Goal: Browse casually: Explore the website without a specific task or goal

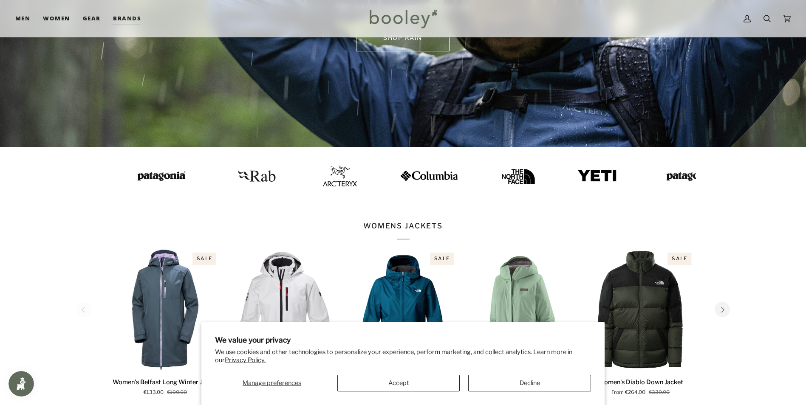
scroll to position [255, 0]
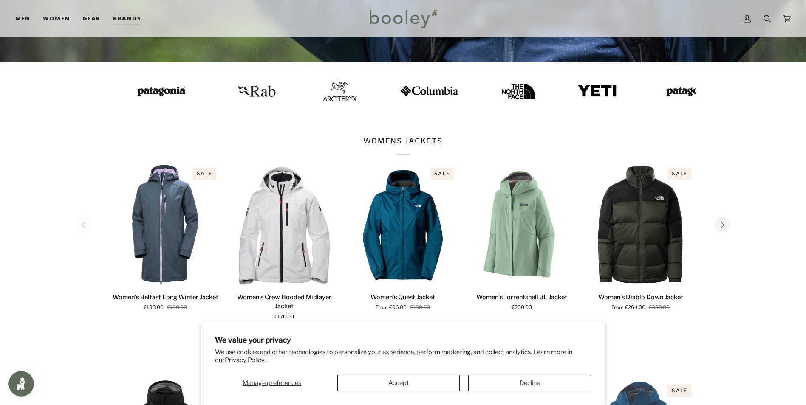
click at [322, 93] on img at bounding box center [339, 90] width 34 height 21
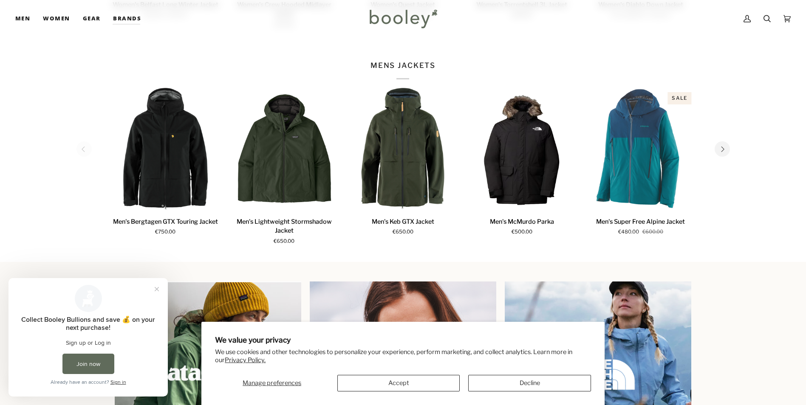
scroll to position [335, 0]
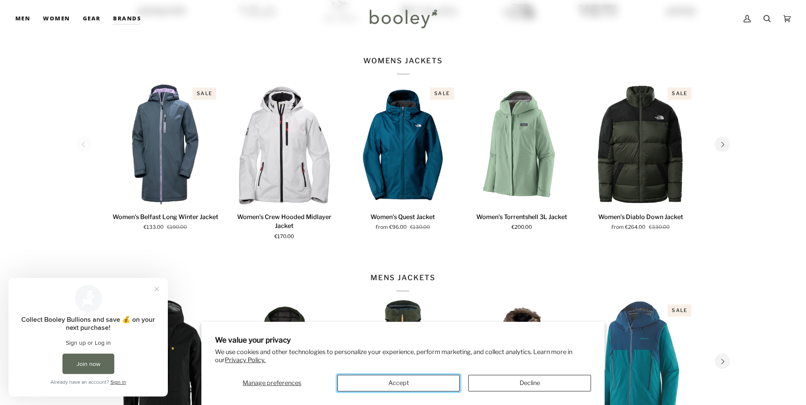
click at [374, 379] on button "Accept" at bounding box center [398, 383] width 122 height 17
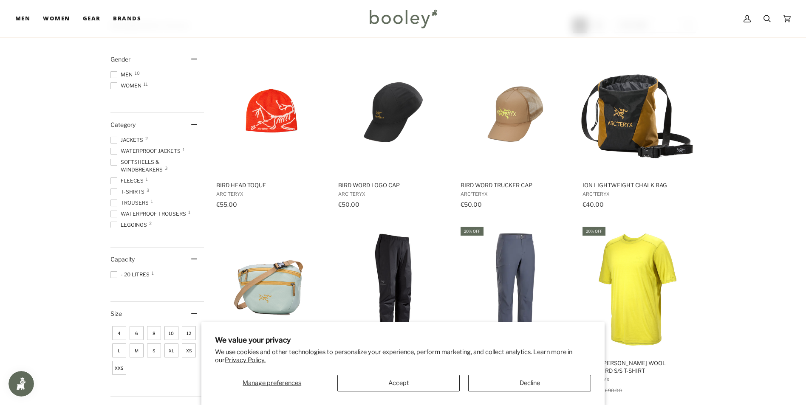
scroll to position [127, 0]
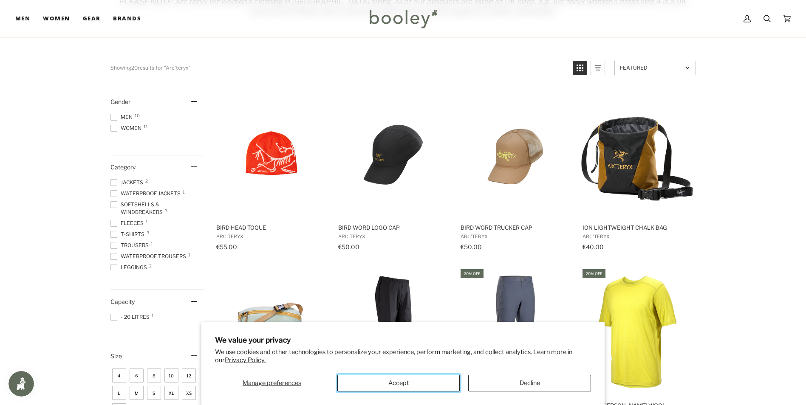
click at [432, 389] on button "Accept" at bounding box center [398, 383] width 122 height 17
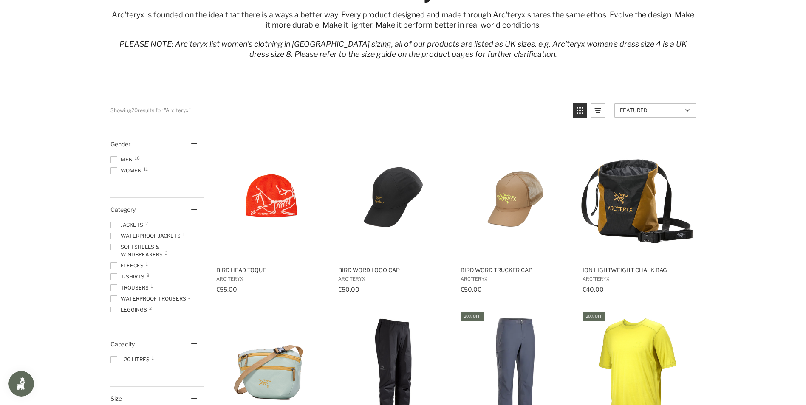
scroll to position [0, 0]
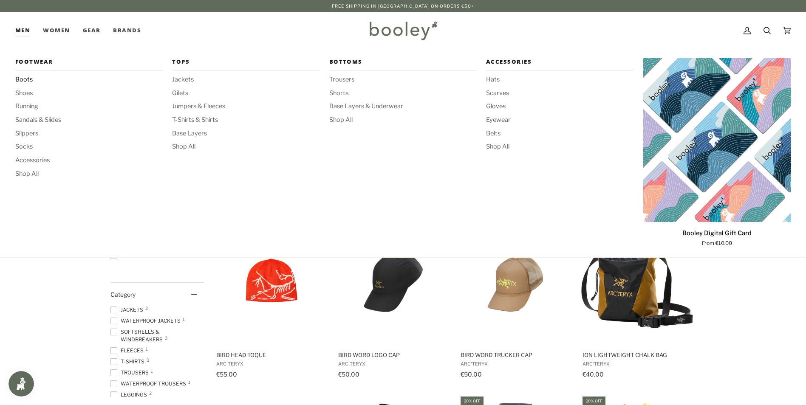
click at [23, 80] on span "Boots" at bounding box center [89, 79] width 148 height 9
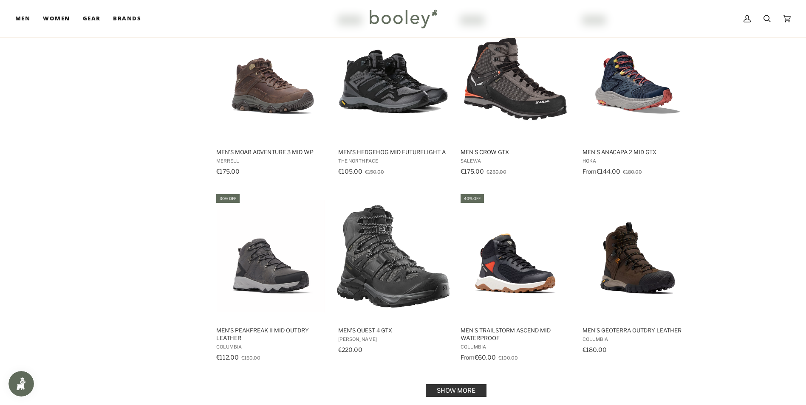
scroll to position [850, 0]
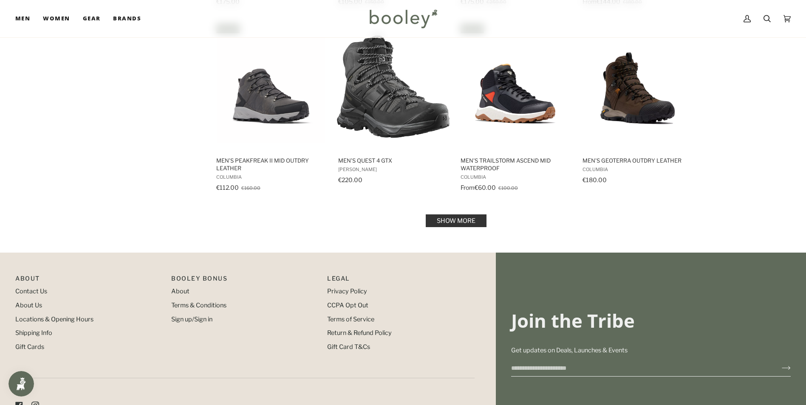
click at [480, 224] on link "Show more" at bounding box center [456, 221] width 61 height 13
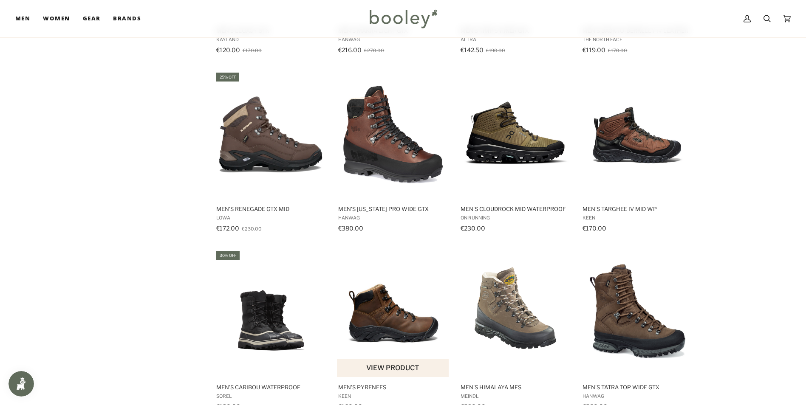
scroll to position [1657, 0]
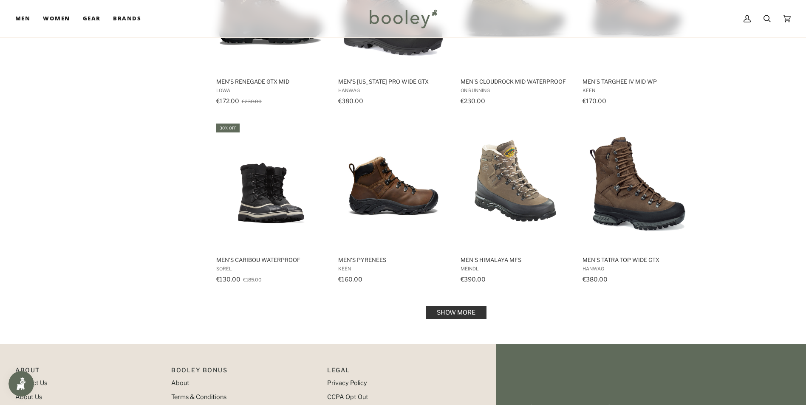
click at [446, 312] on link "Show more" at bounding box center [456, 312] width 61 height 13
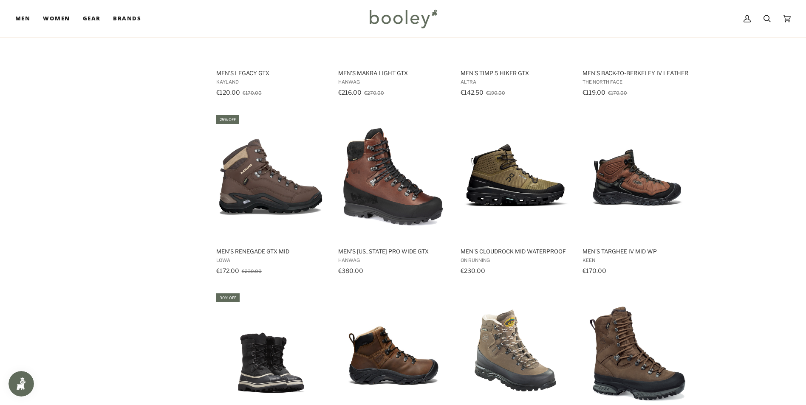
scroll to position [1147, 0]
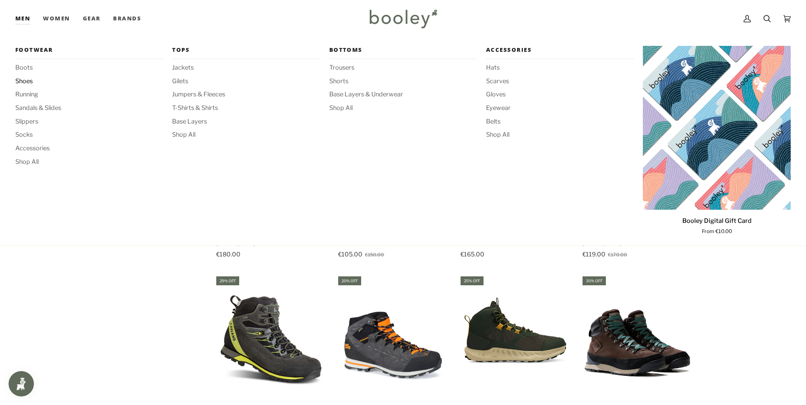
click at [26, 82] on span "Shoes" at bounding box center [89, 81] width 148 height 9
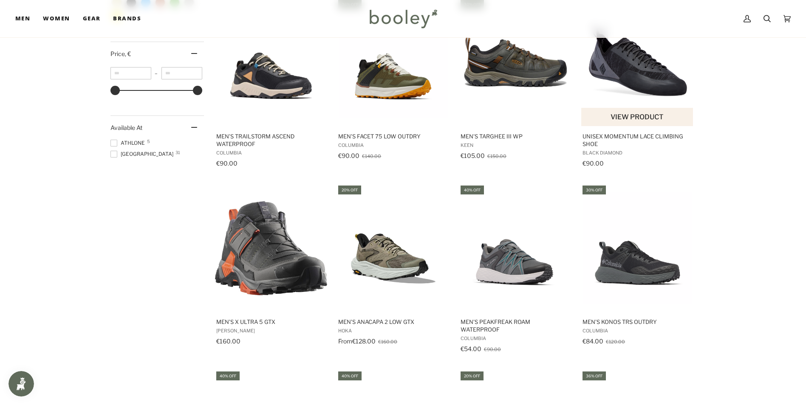
scroll to position [467, 0]
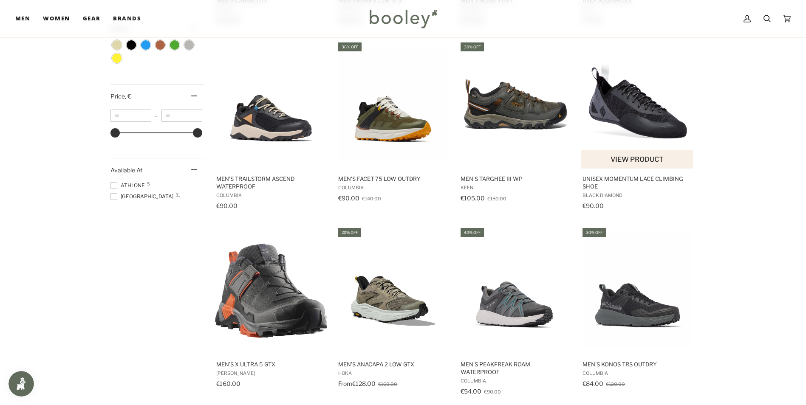
click at [657, 128] on img "Unisex Momentum Lace Climbing Shoe" at bounding box center [637, 104] width 113 height 113
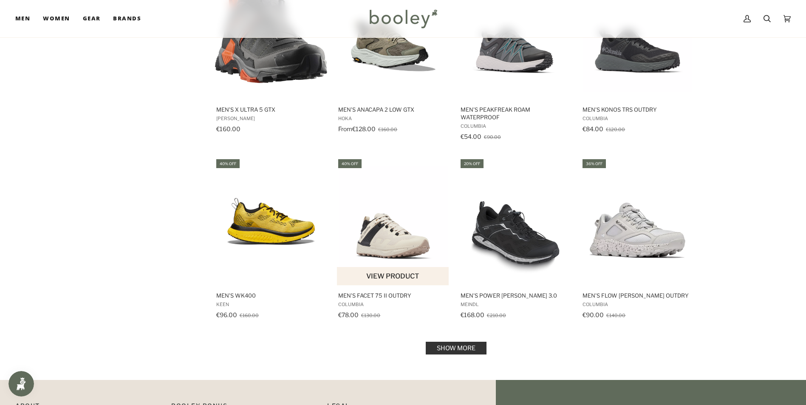
scroll to position [807, 0]
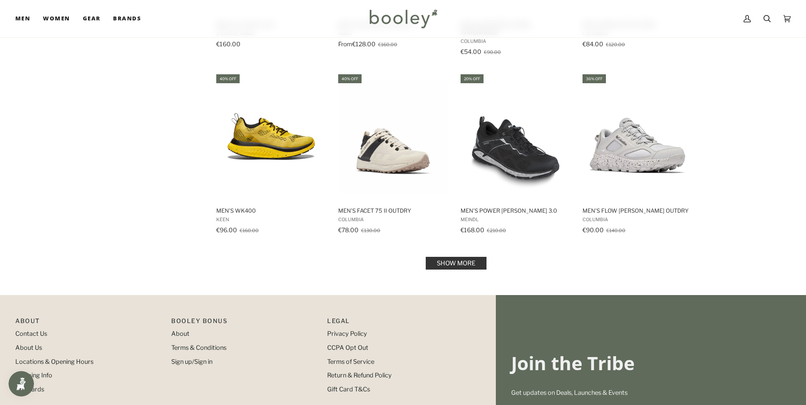
click at [446, 264] on link "Show more" at bounding box center [456, 263] width 61 height 13
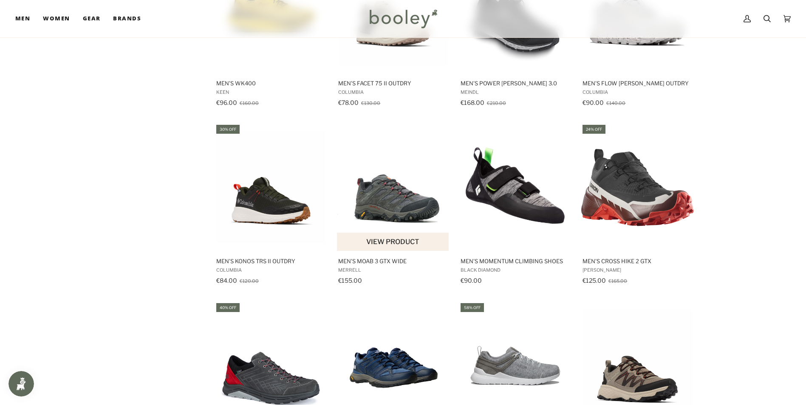
scroll to position [977, 0]
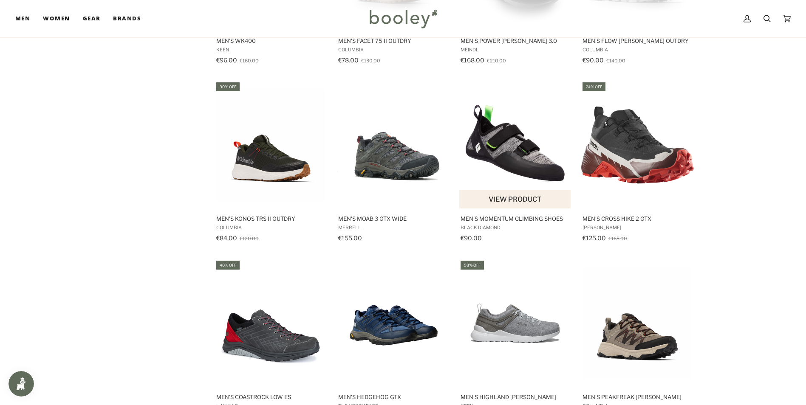
click at [511, 162] on img "Men's Momentum Climbing Shoes" at bounding box center [515, 145] width 113 height 113
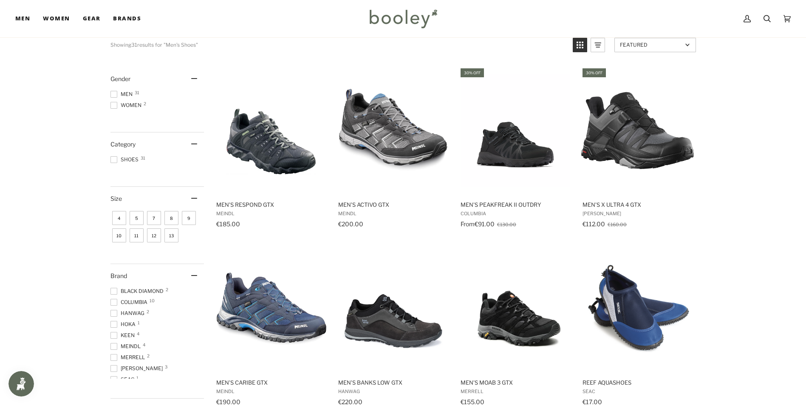
scroll to position [0, 0]
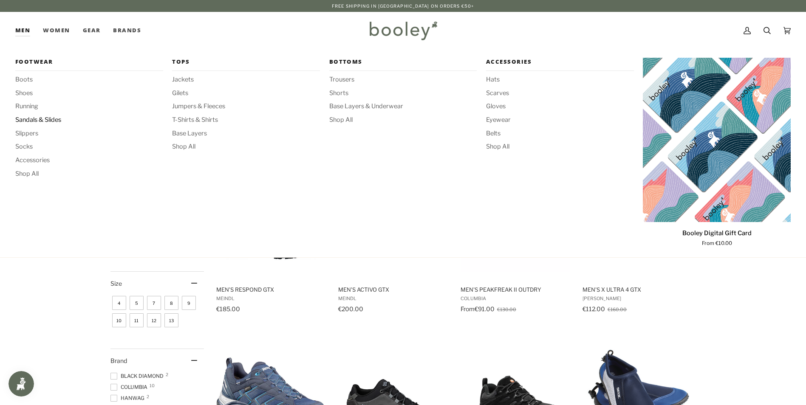
click at [45, 119] on span "Sandals & Slides" at bounding box center [89, 120] width 148 height 9
click at [31, 133] on span "Slippers" at bounding box center [89, 133] width 148 height 9
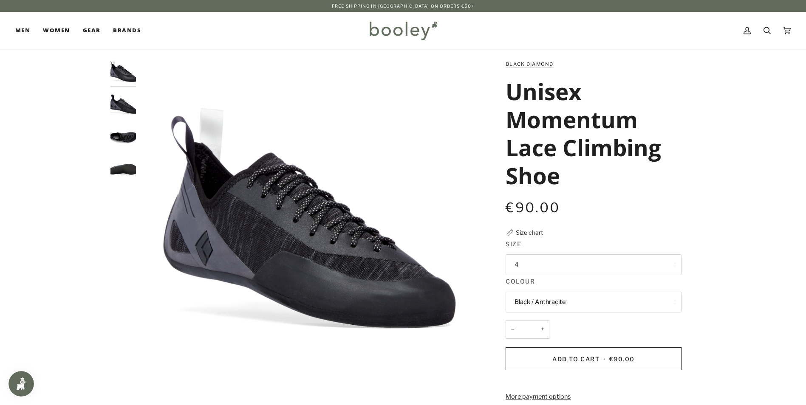
click at [122, 106] on img "Black Diamond Momentum Lace Climbing Shoe Black / Anthracite - Booley Galway" at bounding box center [122, 104] width 25 height 25
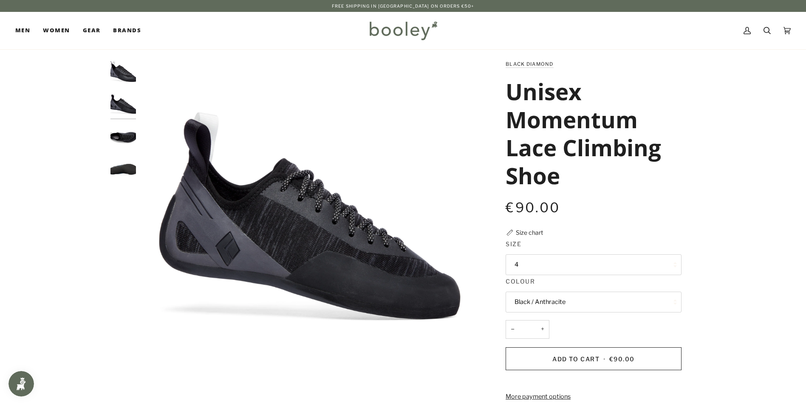
click at [122, 134] on img "Black Diamond Momentum Lace Climbing Shoe Black / Anthracite - Booley Galway" at bounding box center [122, 137] width 25 height 25
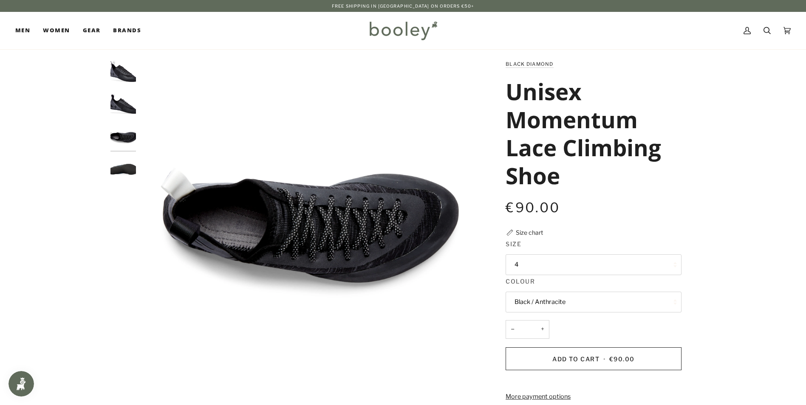
click at [123, 167] on img "Black Diamond Momentum Lace Climbing Shoe Black / Anthracite - Booley Galway" at bounding box center [122, 169] width 25 height 25
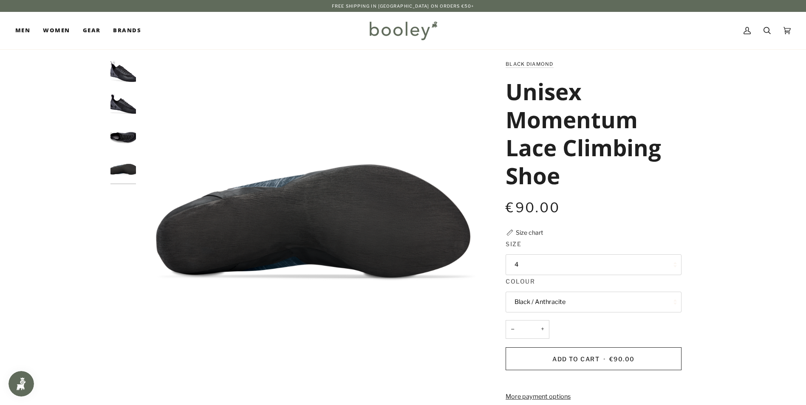
click at [122, 136] on img "Black Diamond Momentum Lace Climbing Shoe Black / Anthracite - Booley Galway" at bounding box center [122, 137] width 25 height 25
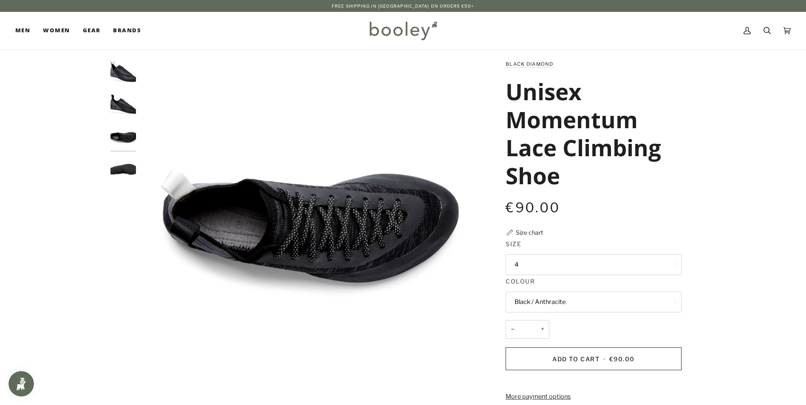
click at [126, 108] on img "Black Diamond Momentum Lace Climbing Shoe Black / Anthracite - Booley Galway" at bounding box center [122, 104] width 25 height 25
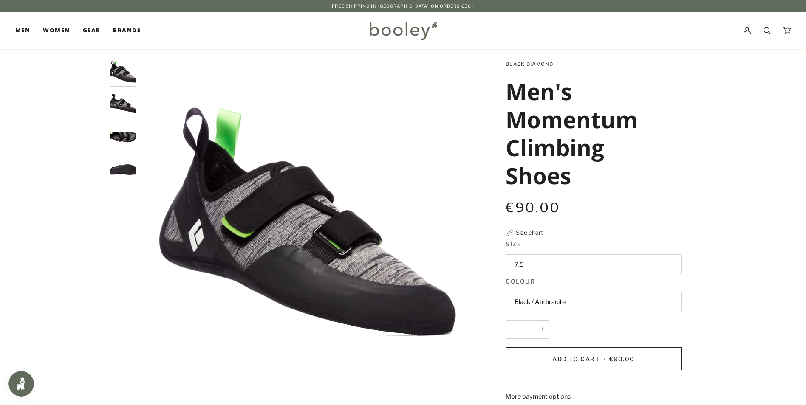
click at [124, 107] on img "Black Diamond Men's Momentum Climbing Shoes Black / Anthracite - Booley Galway" at bounding box center [122, 104] width 25 height 25
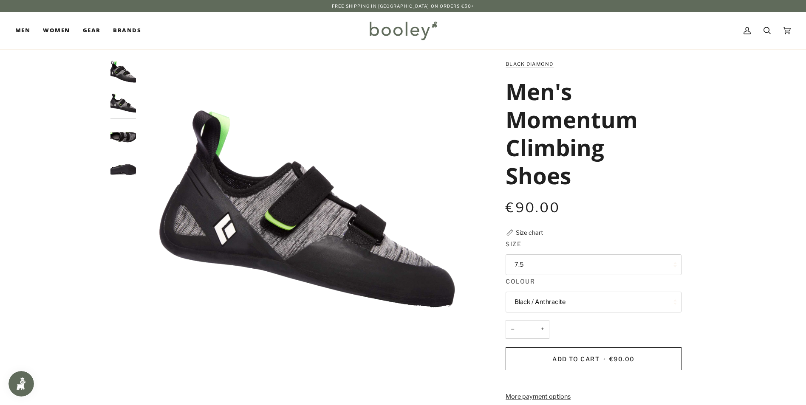
click at [122, 140] on img "Black Diamond Men's Momentum Climbing Shoes Black / Anthracite - Booley Galway" at bounding box center [122, 137] width 25 height 25
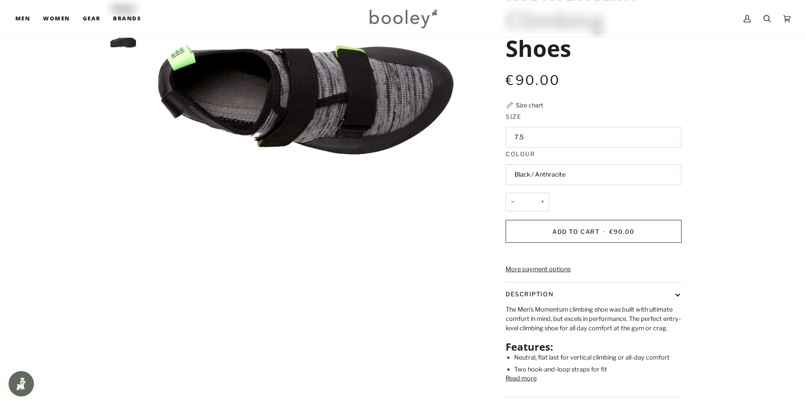
scroll to position [85, 0]
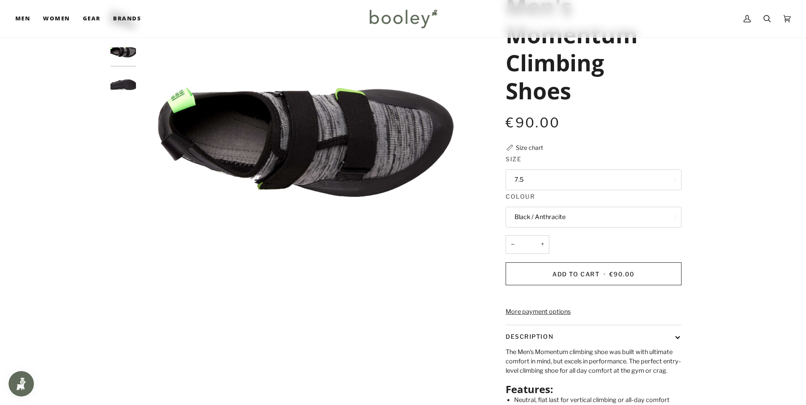
click at [566, 181] on button "7.5" at bounding box center [594, 180] width 176 height 21
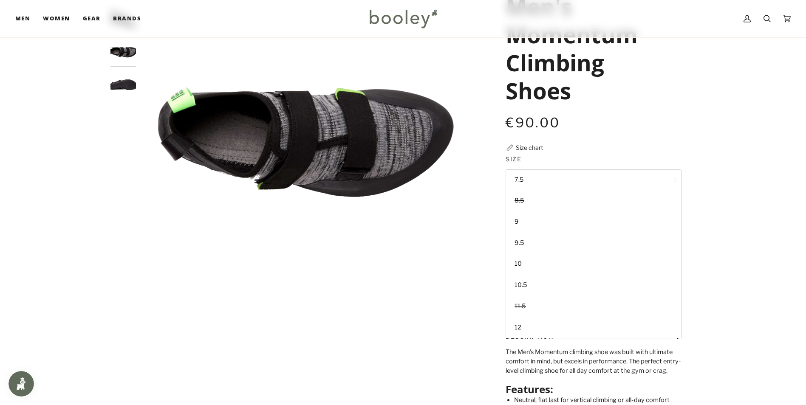
scroll to position [127, 0]
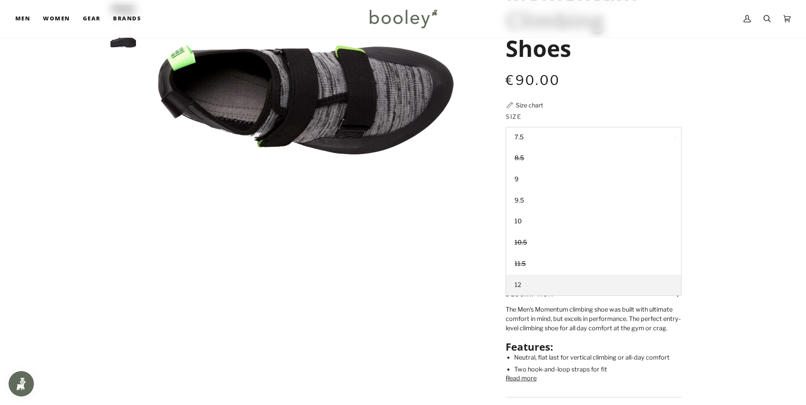
click at [535, 286] on link "12" at bounding box center [593, 285] width 175 height 21
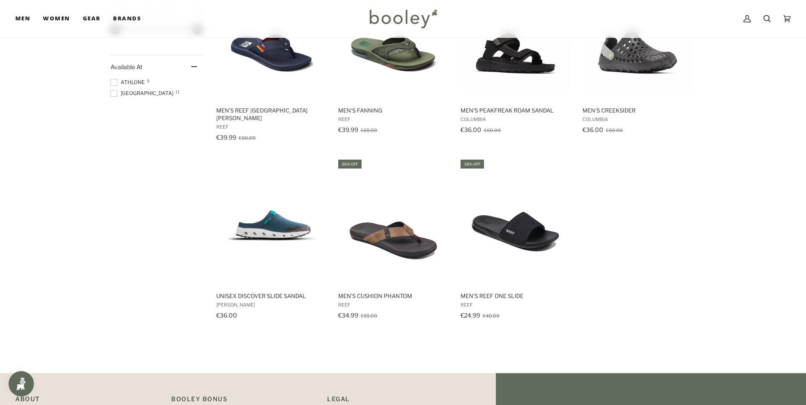
scroll to position [571, 0]
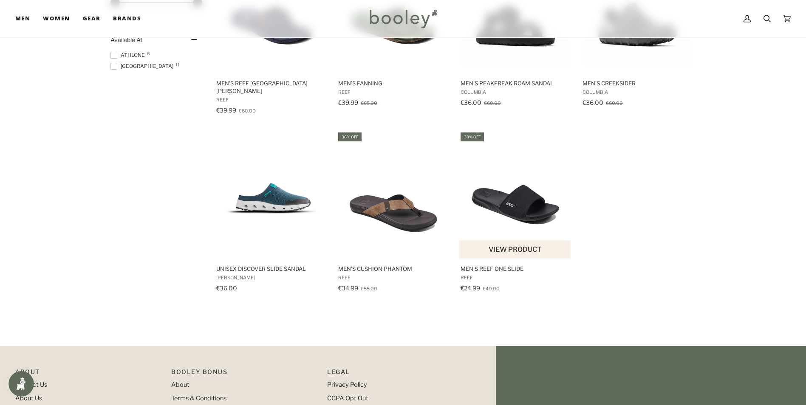
click at [521, 205] on img "Men's Reef One Slide" at bounding box center [515, 195] width 113 height 113
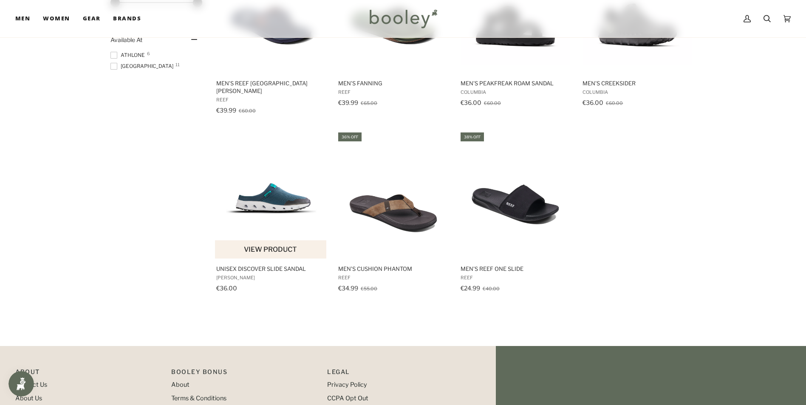
click at [266, 199] on img "Unisex Discover Slide Sandal" at bounding box center [271, 195] width 113 height 113
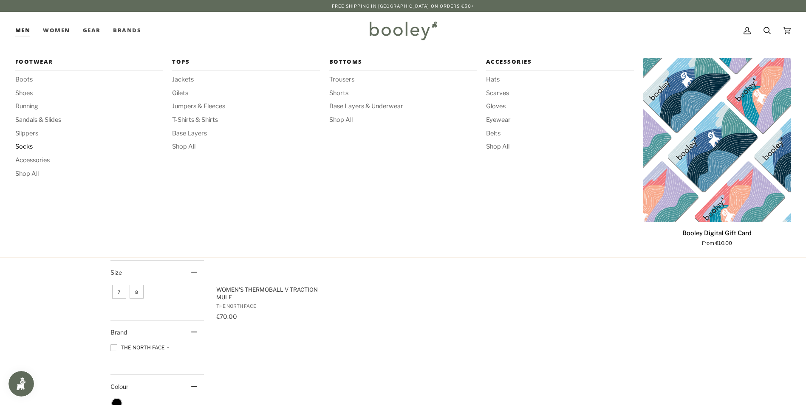
click at [25, 148] on span "Socks" at bounding box center [89, 146] width 148 height 9
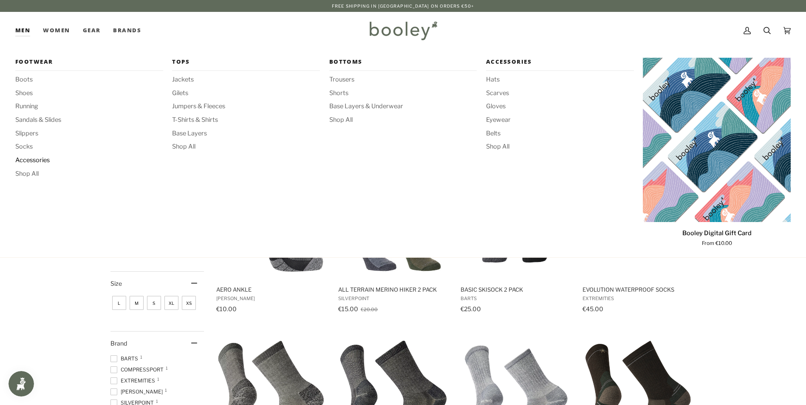
click at [40, 161] on span "Accessories" at bounding box center [89, 160] width 148 height 9
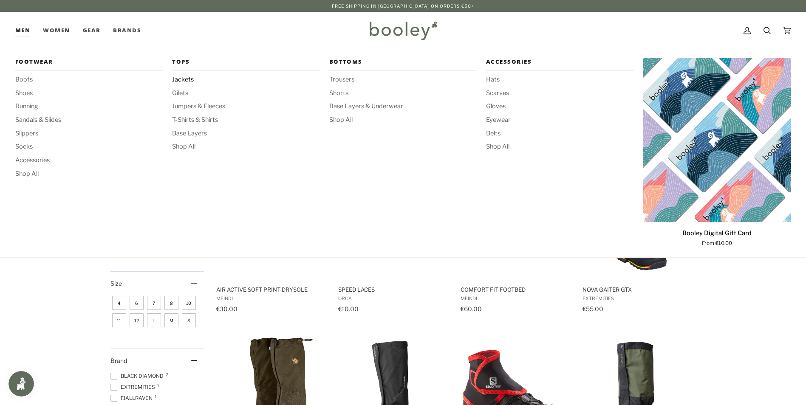
click at [179, 82] on span "Jackets" at bounding box center [246, 79] width 148 height 9
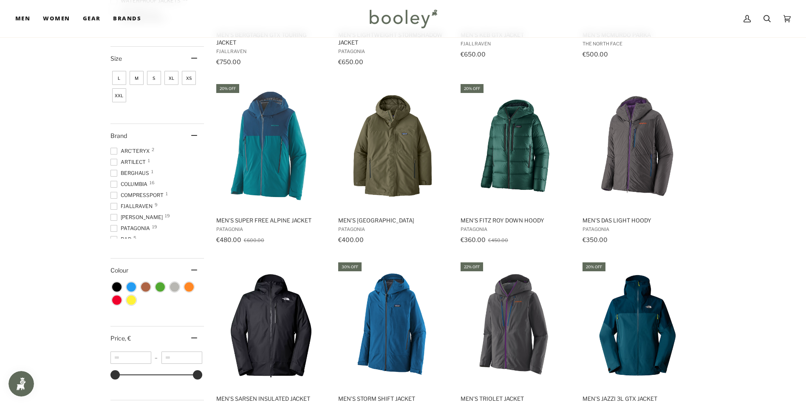
scroll to position [127, 0]
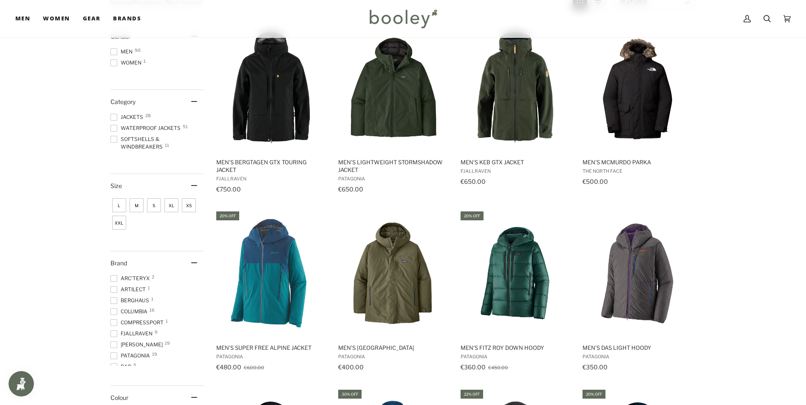
click at [173, 205] on span "XL" at bounding box center [171, 205] width 14 height 14
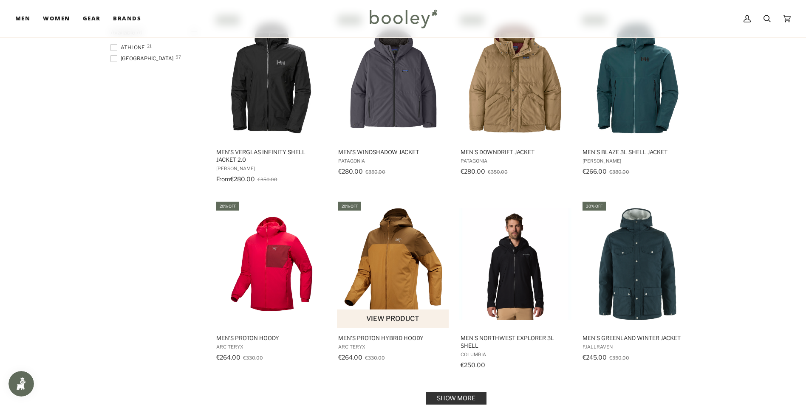
scroll to position [765, 0]
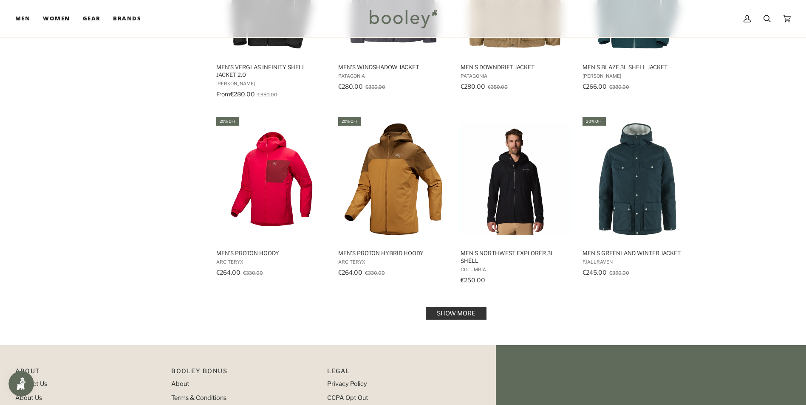
click at [449, 311] on link "Show more" at bounding box center [456, 313] width 61 height 13
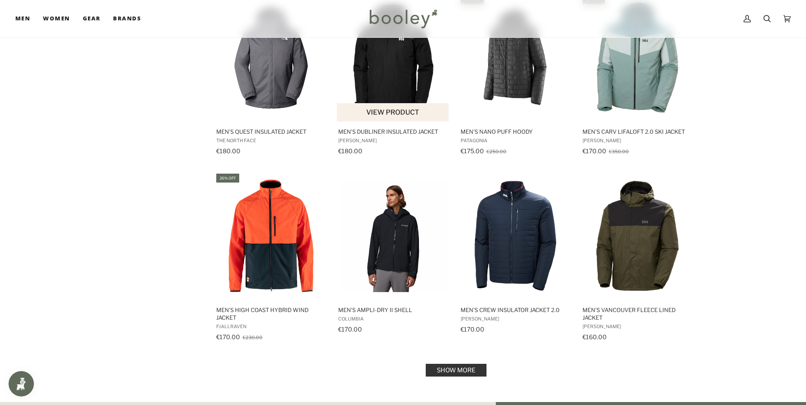
scroll to position [1700, 0]
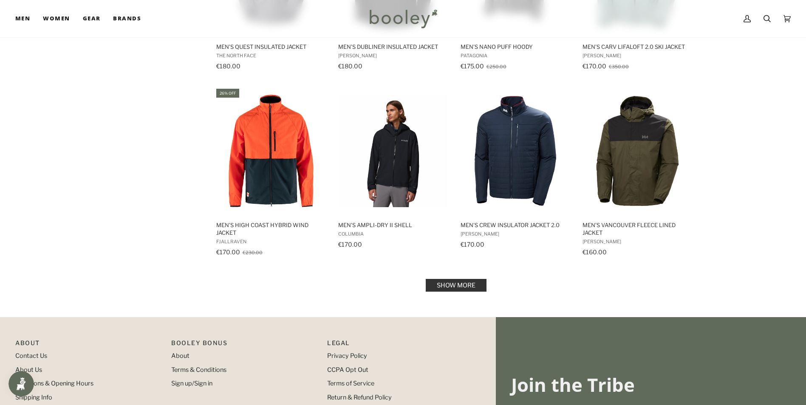
click at [460, 281] on link "Show more" at bounding box center [456, 285] width 61 height 13
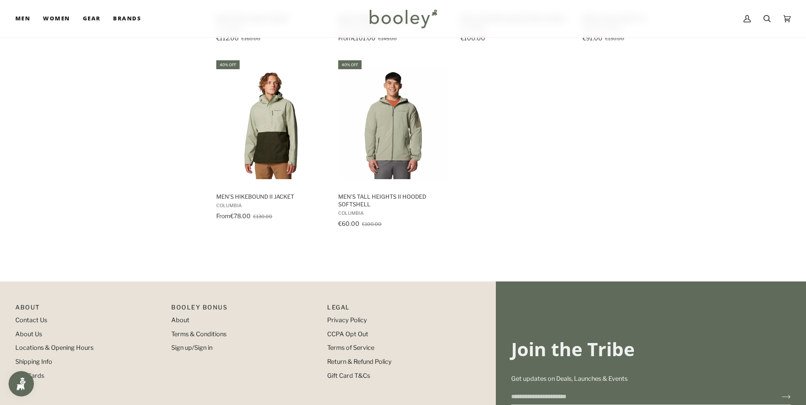
scroll to position [2337, 0]
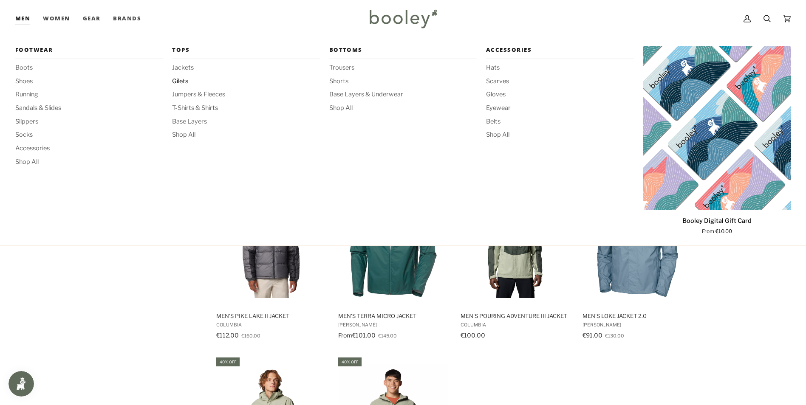
click at [183, 82] on span "Gilets" at bounding box center [246, 81] width 148 height 9
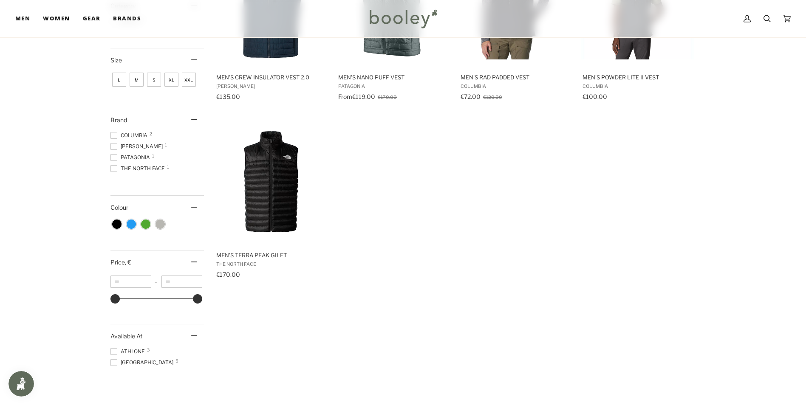
scroll to position [85, 0]
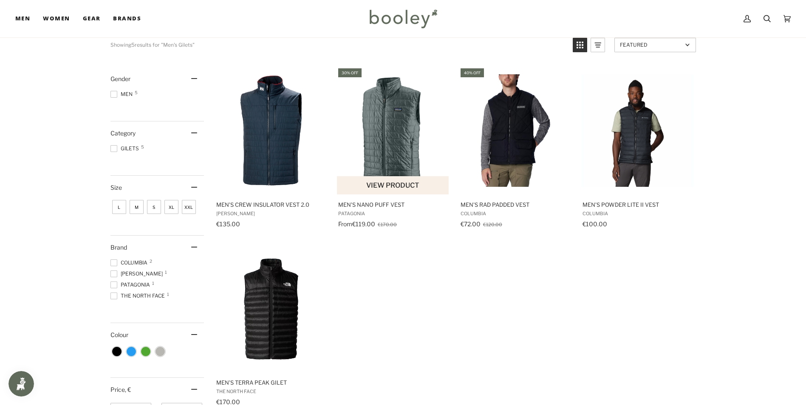
click at [402, 147] on img "Men's Nano Puff Vest" at bounding box center [393, 130] width 113 height 113
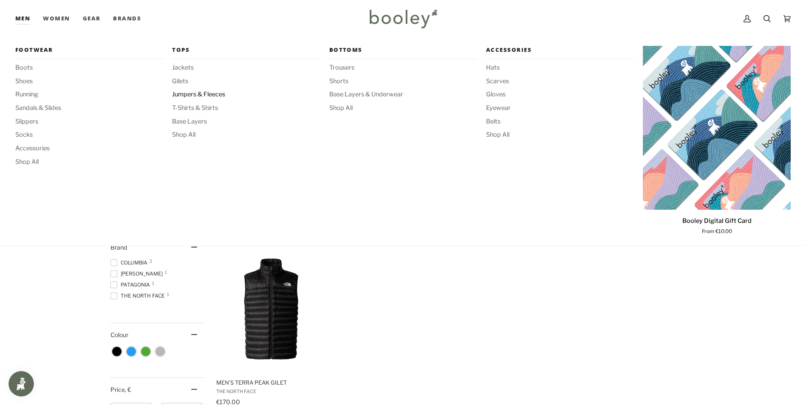
click at [198, 95] on span "Jumpers & Fleeces" at bounding box center [246, 94] width 148 height 9
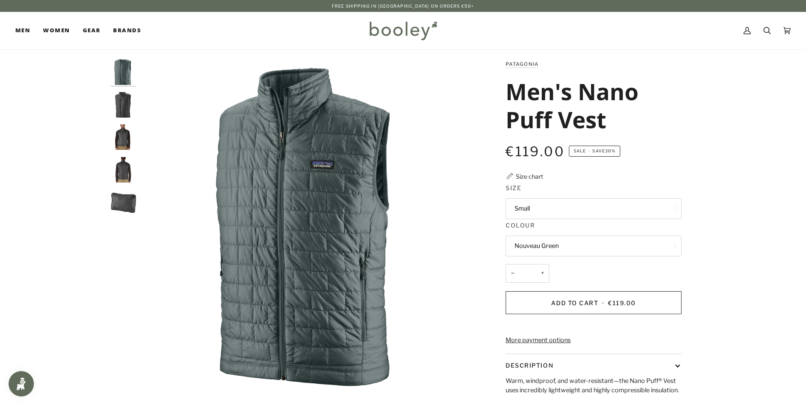
drag, startPoint x: 128, startPoint y: 100, endPoint x: 119, endPoint y: 113, distance: 15.7
click at [128, 102] on img "Patagonia Men's Nano Puff Vest Forge Grey - Booley Galway" at bounding box center [122, 104] width 25 height 25
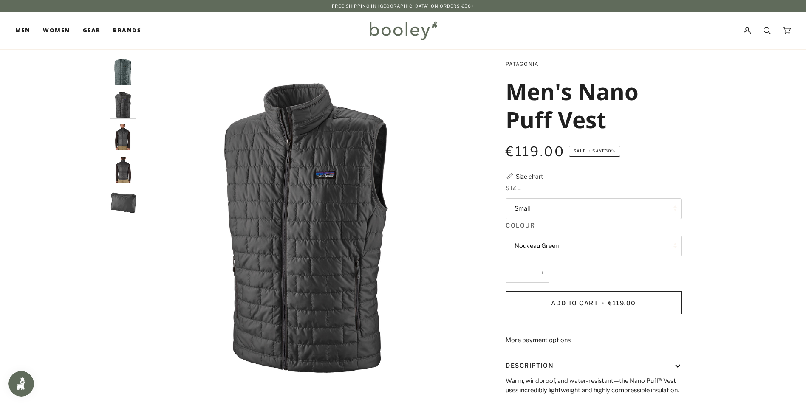
click at [115, 138] on img "Patagonia Men's Nano Puff Vest Forge Grey - Booley Galway" at bounding box center [122, 137] width 25 height 25
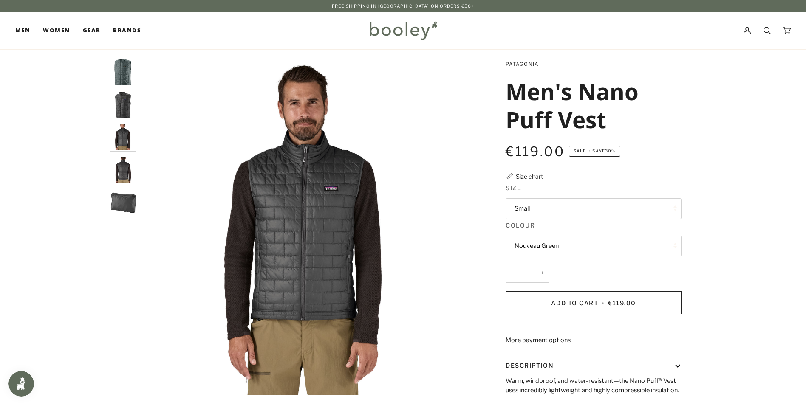
click at [122, 171] on img "Patagonia Men's Nano Puff Vest Forge Grey - Booley Galway" at bounding box center [122, 169] width 25 height 25
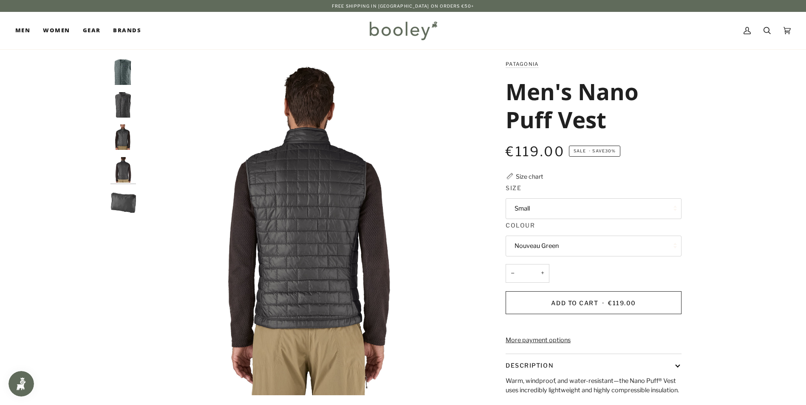
click at [124, 198] on img "Men's Nano Puff Vest" at bounding box center [122, 202] width 25 height 25
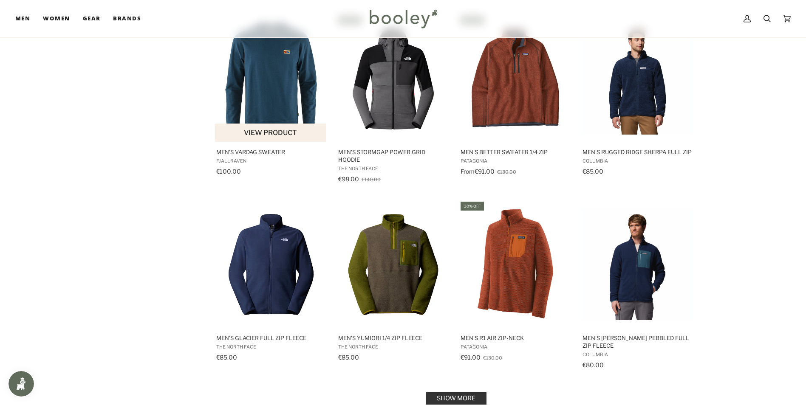
scroll to position [765, 0]
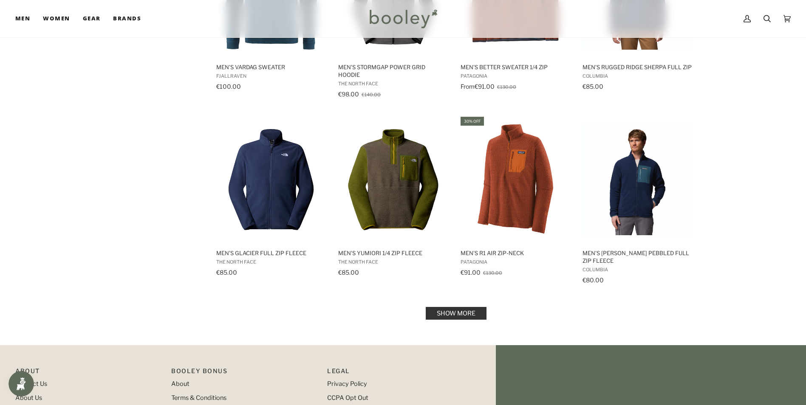
click at [472, 313] on link "Show more" at bounding box center [456, 313] width 61 height 13
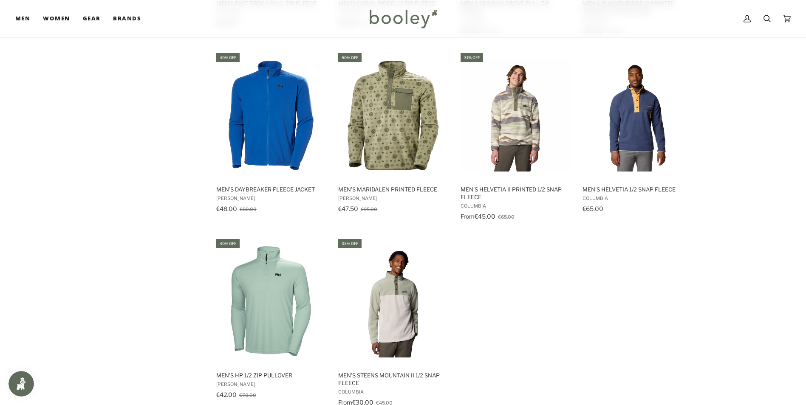
scroll to position [1615, 0]
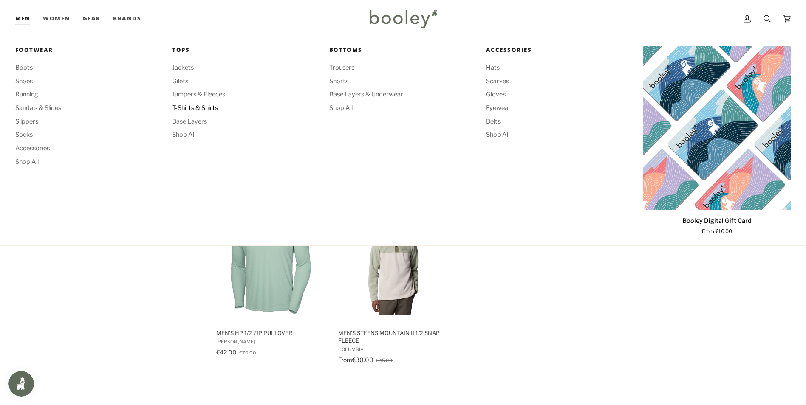
click at [204, 109] on span "T-Shirts & Shirts" at bounding box center [246, 108] width 148 height 9
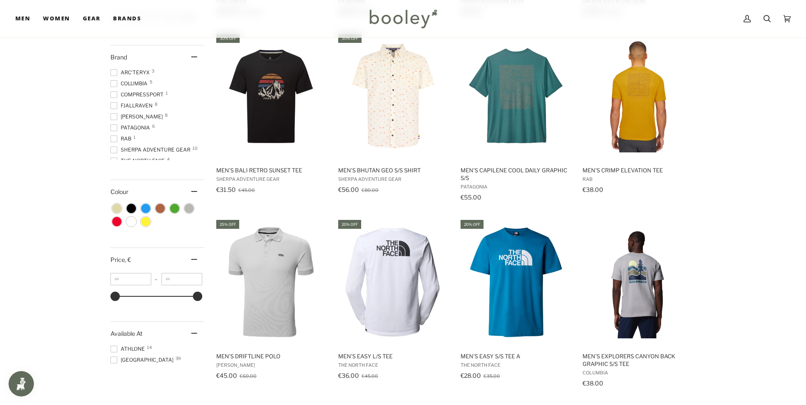
scroll to position [382, 0]
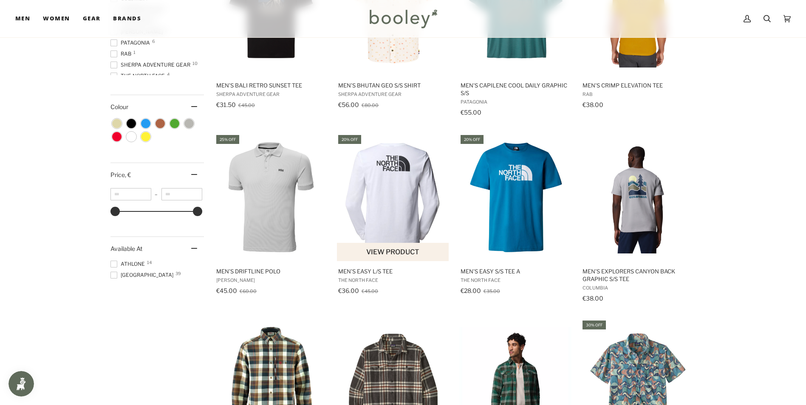
click at [379, 184] on img "Men's Easy L/S Tee" at bounding box center [393, 197] width 113 height 113
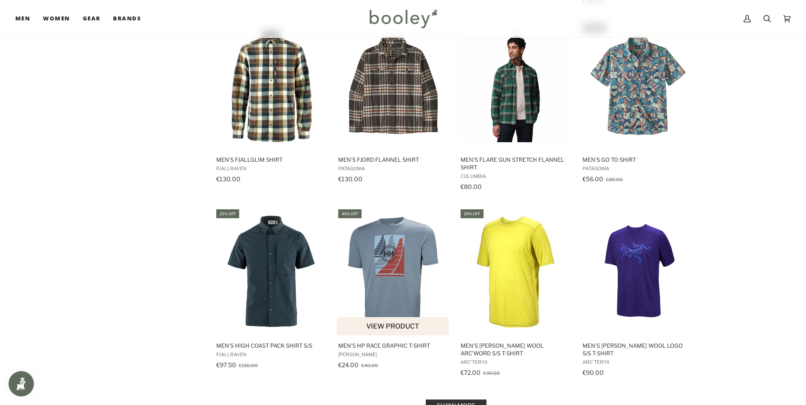
scroll to position [765, 0]
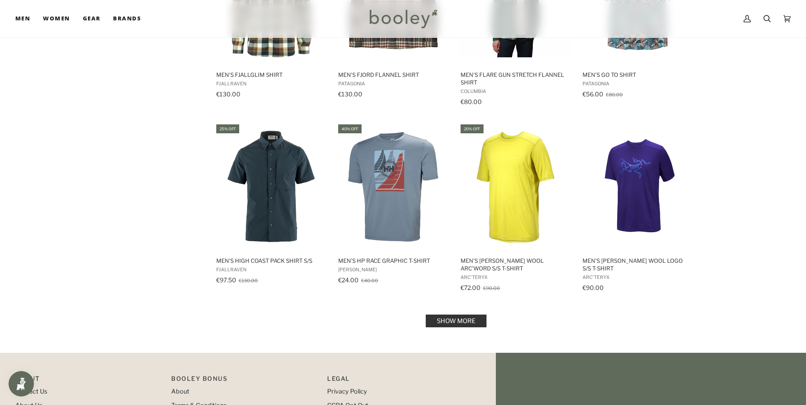
click at [442, 320] on link "Show more" at bounding box center [456, 321] width 61 height 13
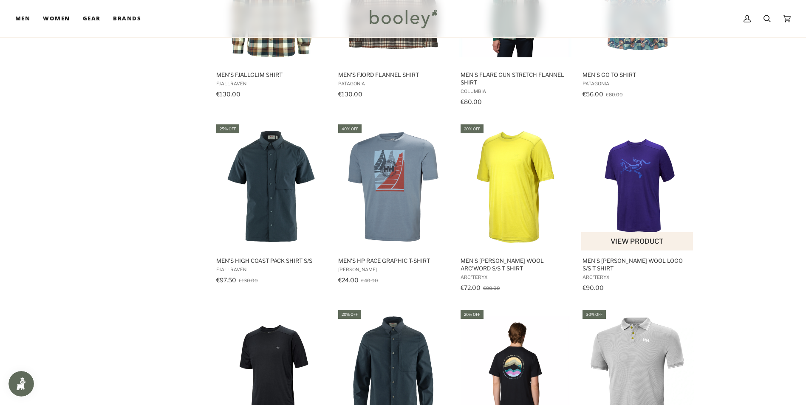
click at [652, 194] on img "Men's Ionia Merino Wool Logo S/S T-Shirt" at bounding box center [637, 187] width 113 height 113
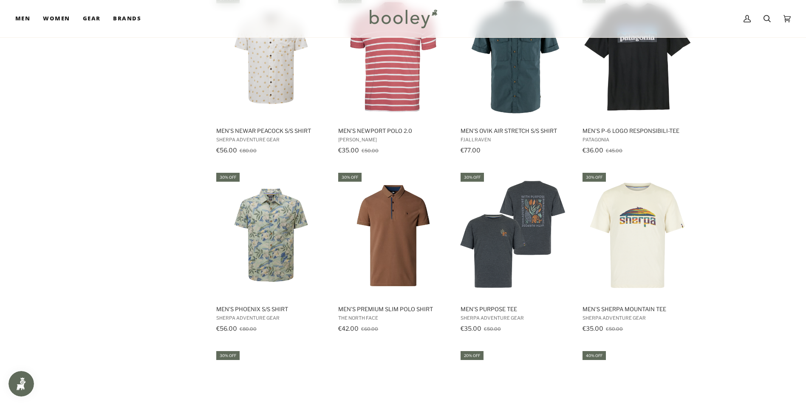
scroll to position [1487, 0]
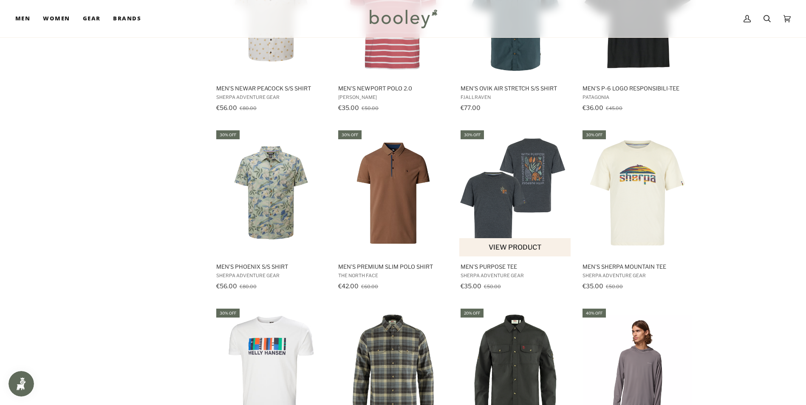
click at [523, 174] on img "Men's Purpose Tee" at bounding box center [515, 193] width 113 height 113
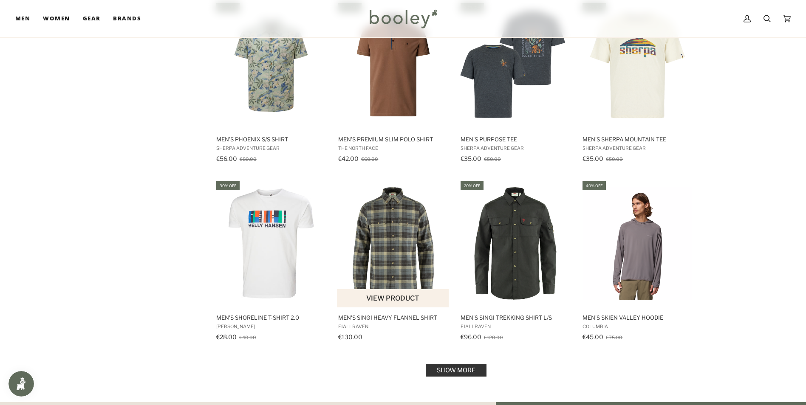
scroll to position [1657, 0]
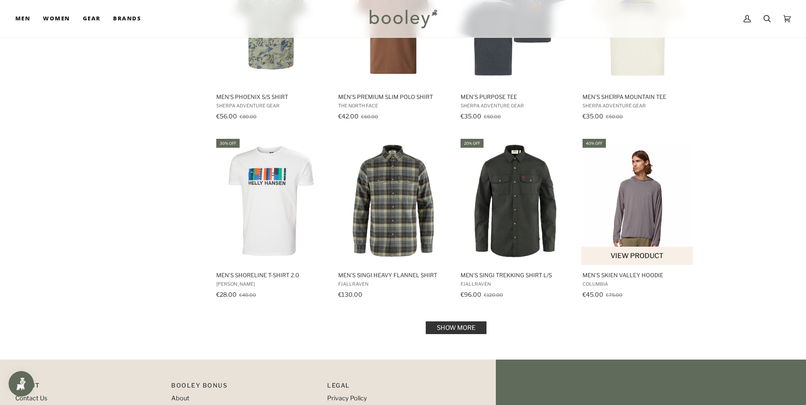
click at [641, 229] on img "Men's Skien Valley Hoodie" at bounding box center [637, 201] width 113 height 113
click at [464, 328] on link "Show more" at bounding box center [456, 328] width 61 height 13
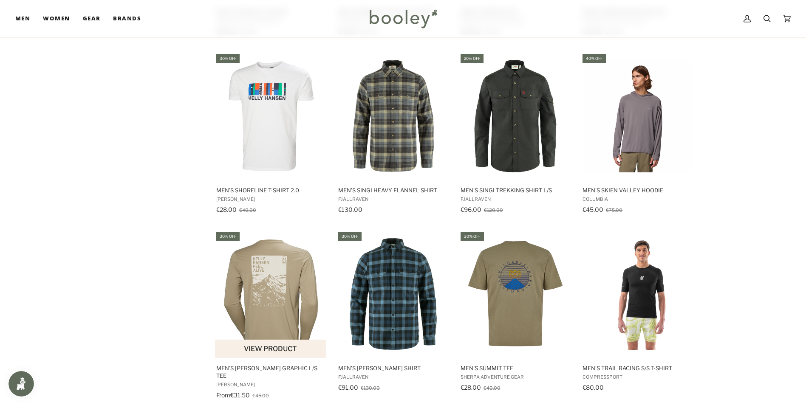
scroll to position [1785, 0]
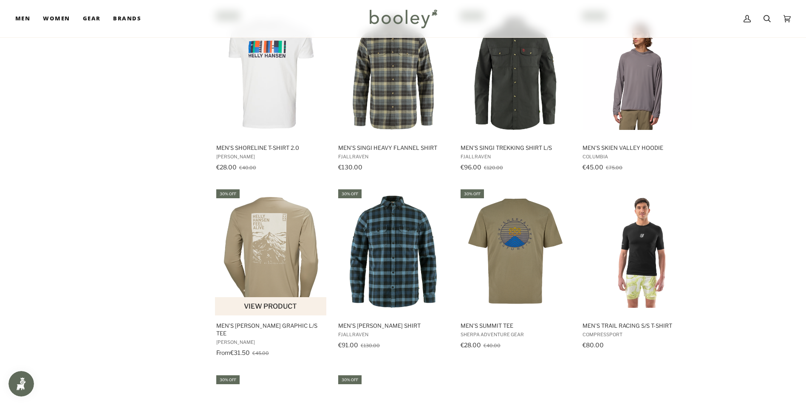
click at [257, 245] on img "Men's Skog Graphic L/S Tee" at bounding box center [271, 252] width 113 height 113
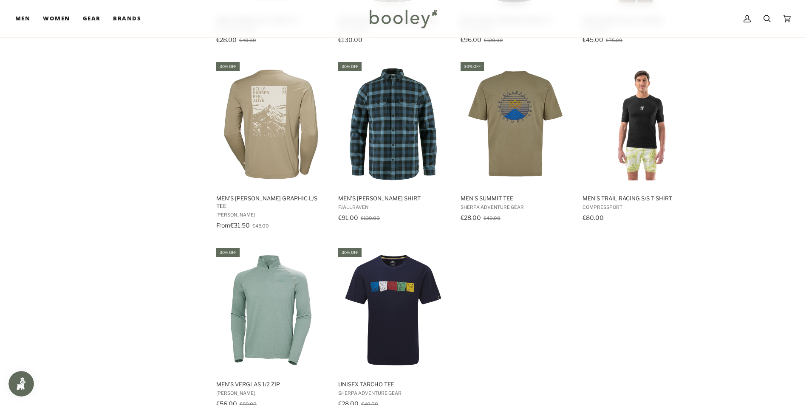
scroll to position [2082, 0]
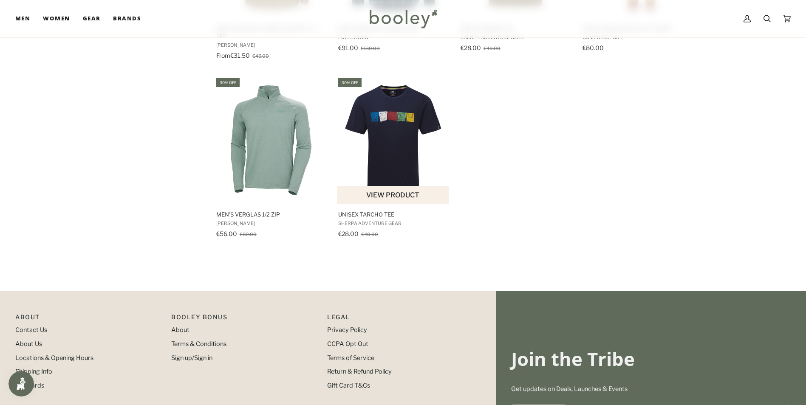
click at [393, 140] on img "Unisex Tarcho Tee" at bounding box center [393, 140] width 113 height 113
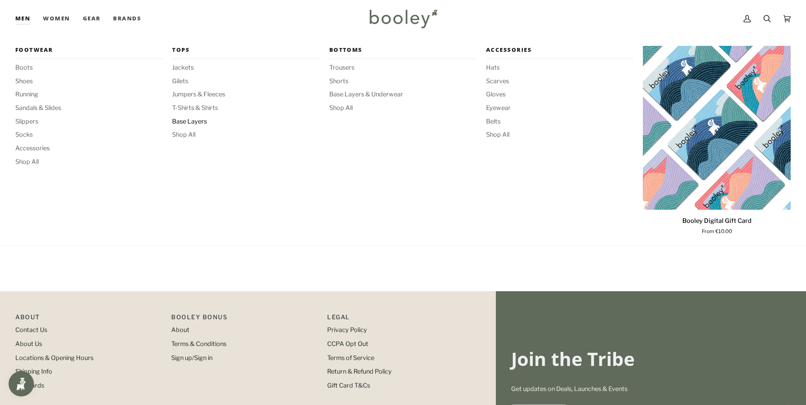
click at [199, 119] on span "Base Layers" at bounding box center [246, 121] width 148 height 9
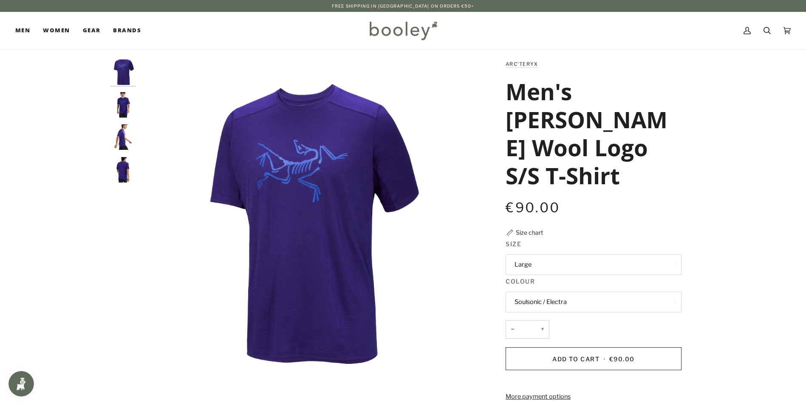
click at [613, 264] on button "Large" at bounding box center [594, 265] width 176 height 21
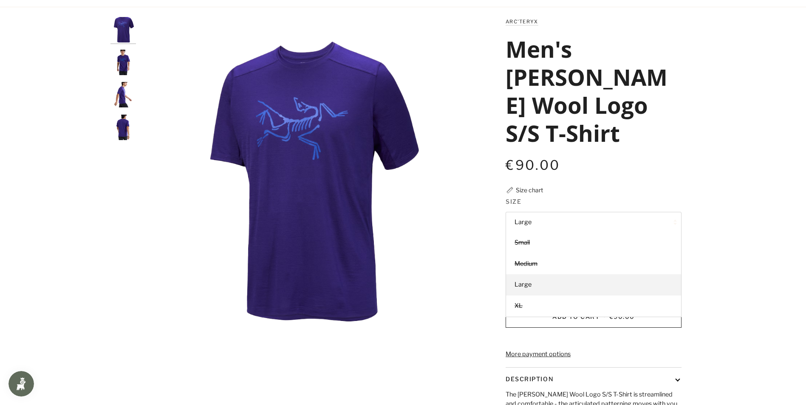
scroll to position [85, 0]
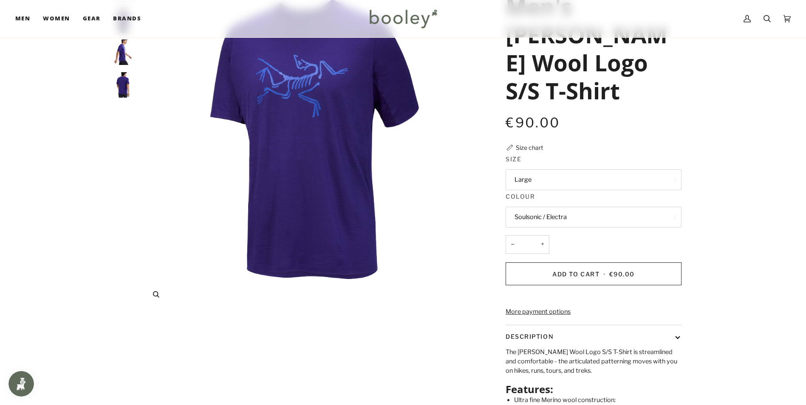
click at [445, 285] on img "Arc'teryx Men's Ionia Merino Wool Logo S/S T-Shirt Soulsonic / Electra - Booley…" at bounding box center [308, 143] width 336 height 336
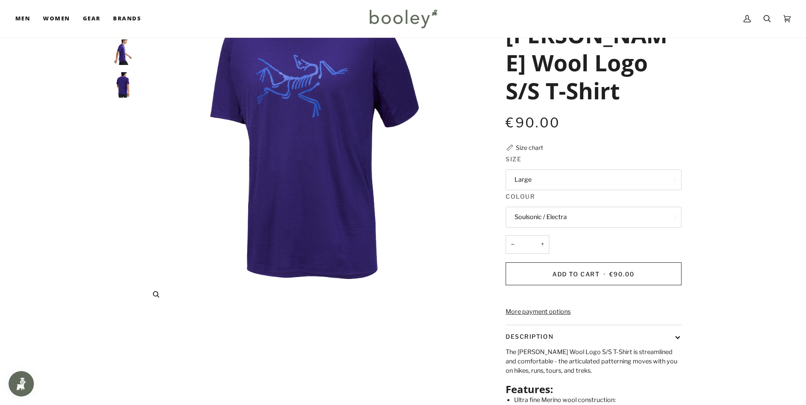
scroll to position [0, 0]
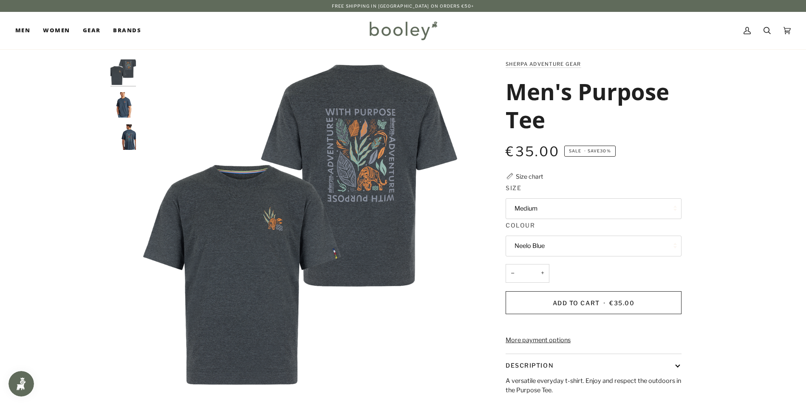
click at [581, 214] on button "Medium" at bounding box center [594, 208] width 176 height 21
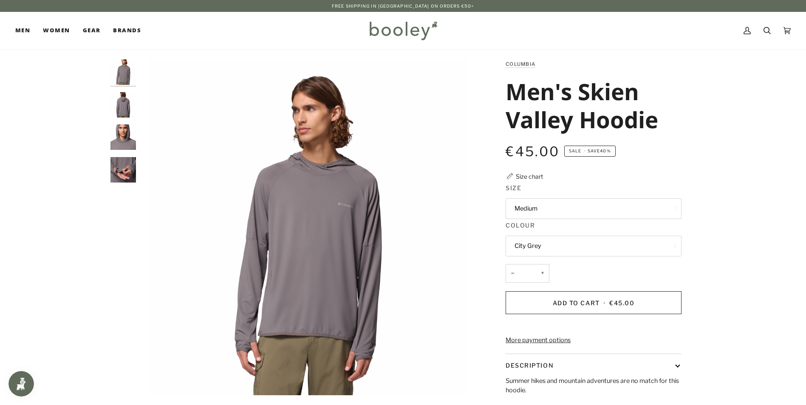
click at [126, 110] on img "Columbia Men's Skien Valley Hoodie City Grey - Booley Galway" at bounding box center [122, 104] width 25 height 25
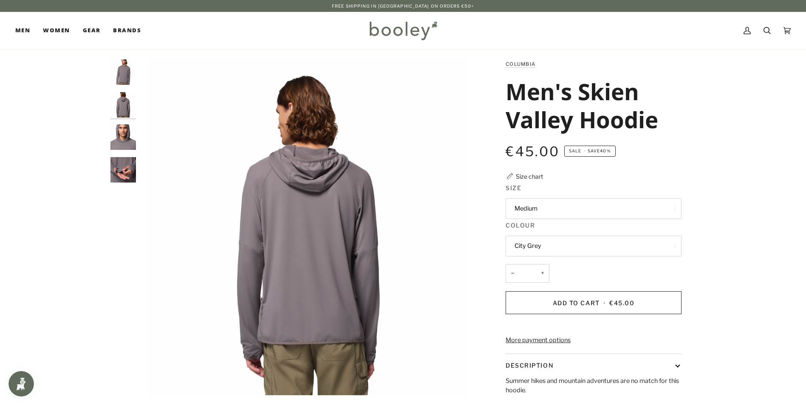
click at [129, 140] on img "Columbia Men's Skien Valley Hoodie City Grey - Booley Galway" at bounding box center [122, 137] width 25 height 25
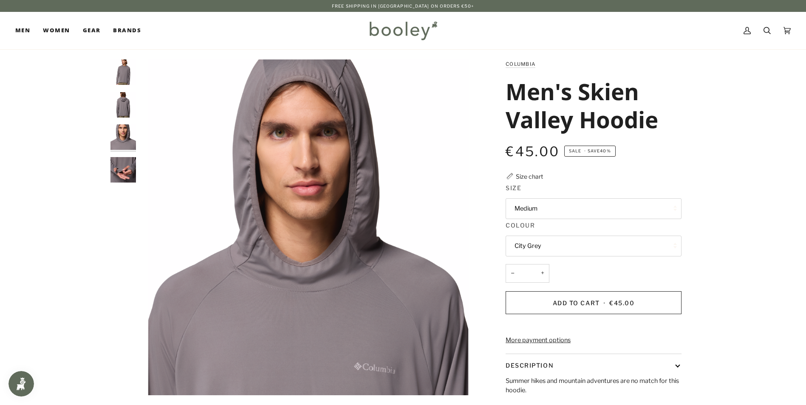
click at [123, 168] on img "Columbia Men's Skien Valley Hoodie City Grey - Booley Galway" at bounding box center [122, 169] width 25 height 25
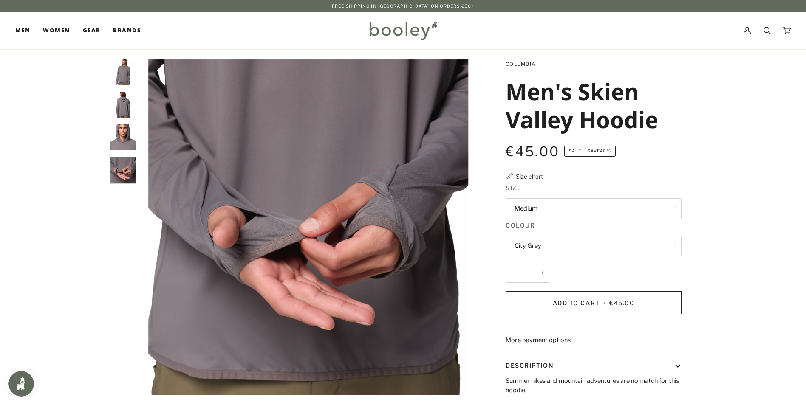
click at [127, 75] on img "Columbia Men's Skien Valley Hoodie City Grey - Booley Galway" at bounding box center [122, 71] width 25 height 25
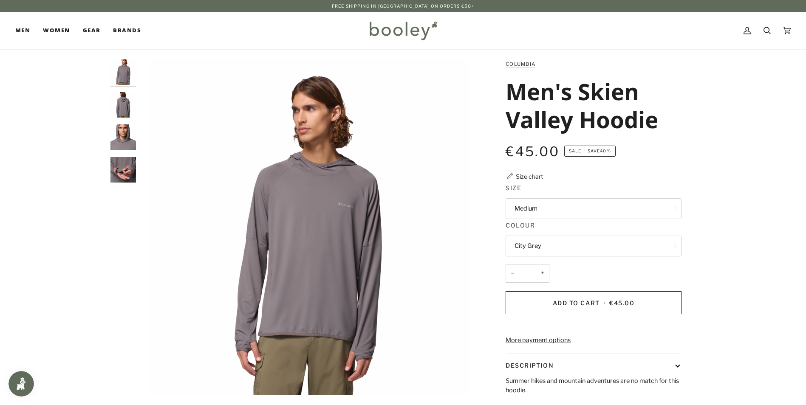
click at [569, 203] on button "Medium" at bounding box center [594, 208] width 176 height 21
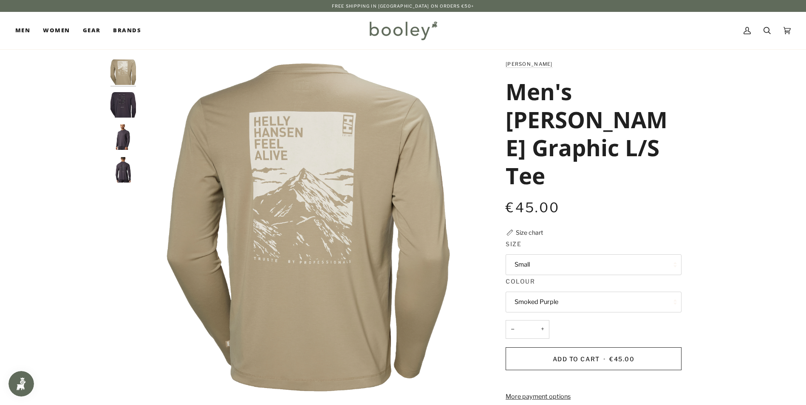
click at [570, 255] on button "Small" at bounding box center [594, 265] width 176 height 21
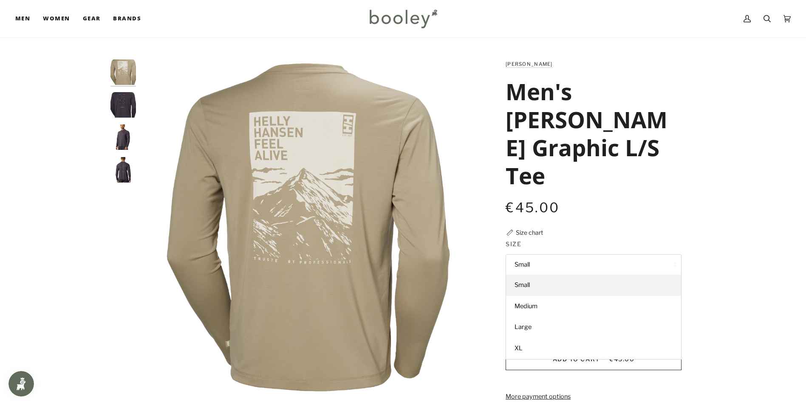
scroll to position [85, 0]
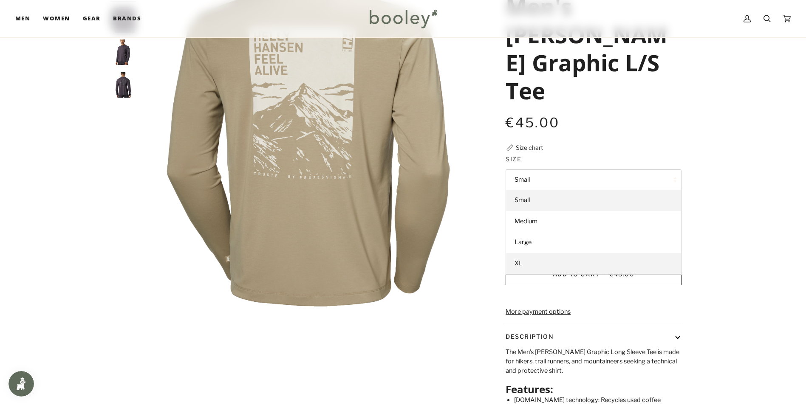
click at [551, 253] on link "XL" at bounding box center [593, 263] width 175 height 21
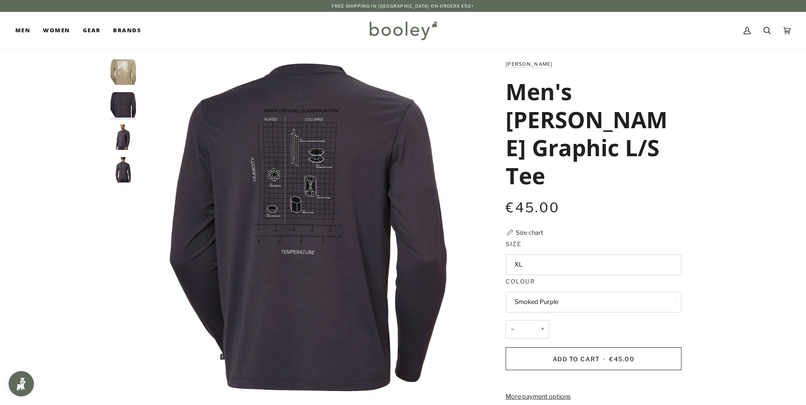
click at [118, 139] on img "Helly Hansen Men's Skog Graphic L/S Tee Smoked Purple - Booley Galway" at bounding box center [122, 137] width 25 height 25
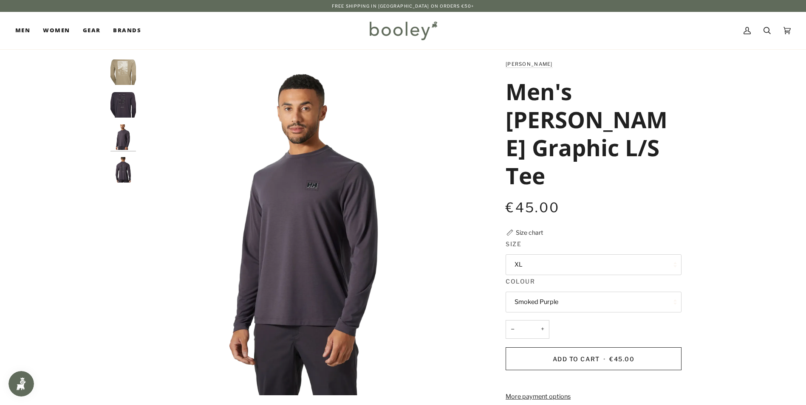
click at [117, 173] on img "Helly Hansen Men's Skog Graphic L/S Tee Smoked Purple - Booley Galway" at bounding box center [122, 169] width 25 height 25
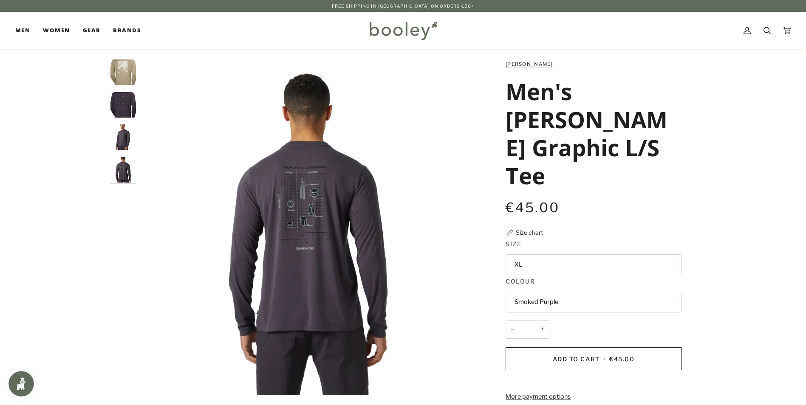
click at [123, 107] on img "Helly Hansen Men's Skog Graphic L/S Tee Smoked Purple - Booley Galway" at bounding box center [122, 104] width 25 height 25
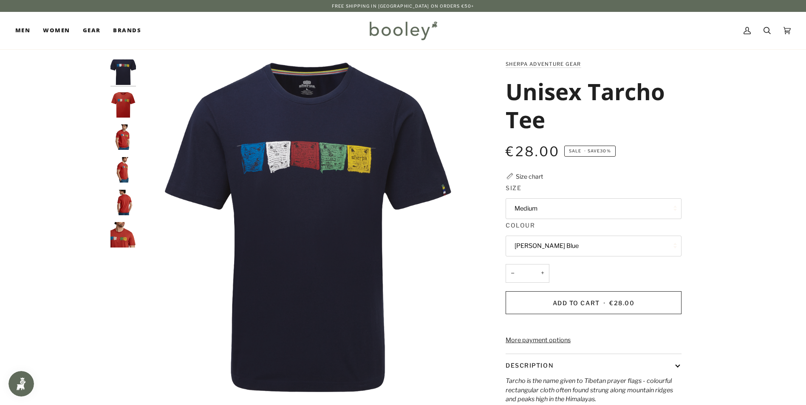
click at [571, 206] on button "Medium" at bounding box center [594, 208] width 176 height 21
click at [121, 103] on img "Sherpa Adventure Gear Unisex Tarcho Tee Rust - Booley Galway" at bounding box center [122, 104] width 25 height 25
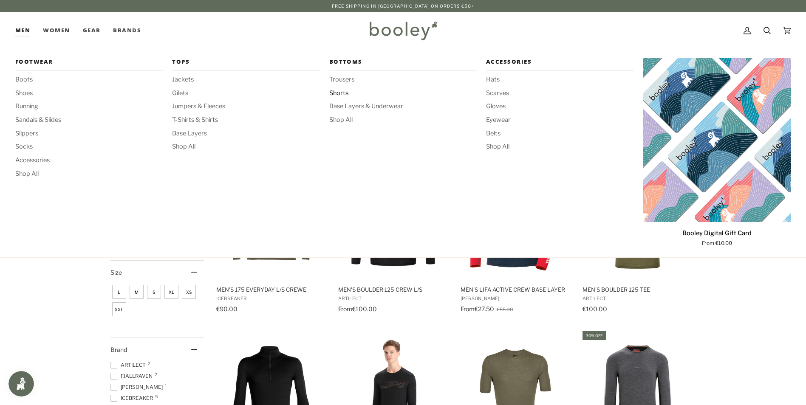
click at [340, 95] on span "Shorts" at bounding box center [403, 93] width 148 height 9
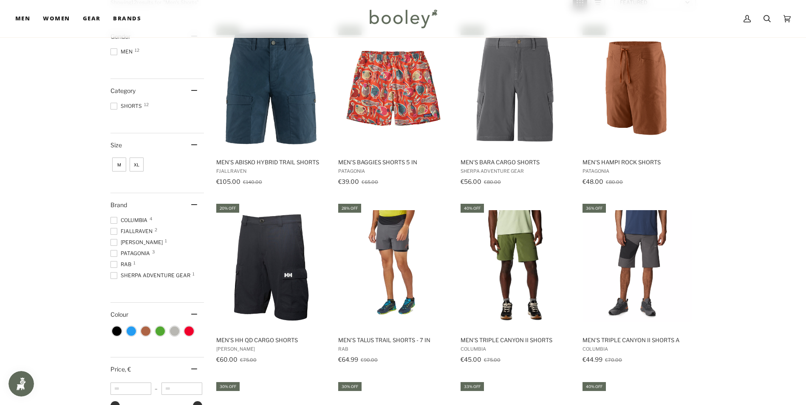
scroll to position [85, 0]
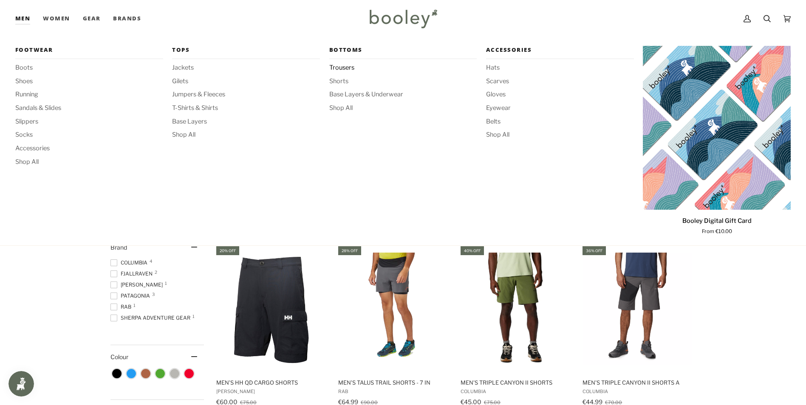
click at [347, 68] on span "Trousers" at bounding box center [403, 67] width 148 height 9
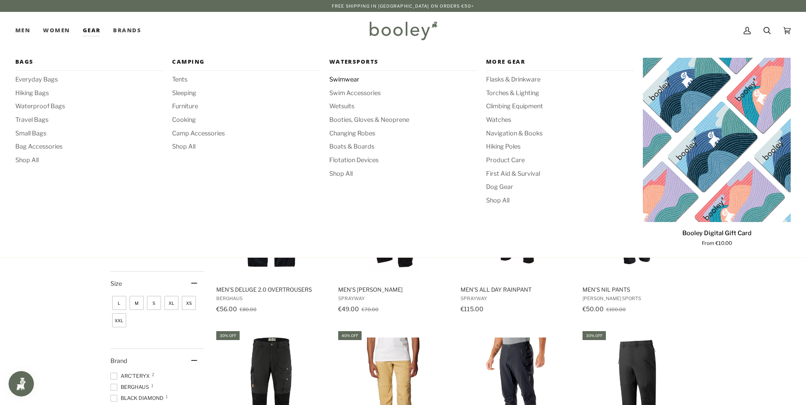
click at [344, 81] on span "Swimwear" at bounding box center [403, 79] width 148 height 9
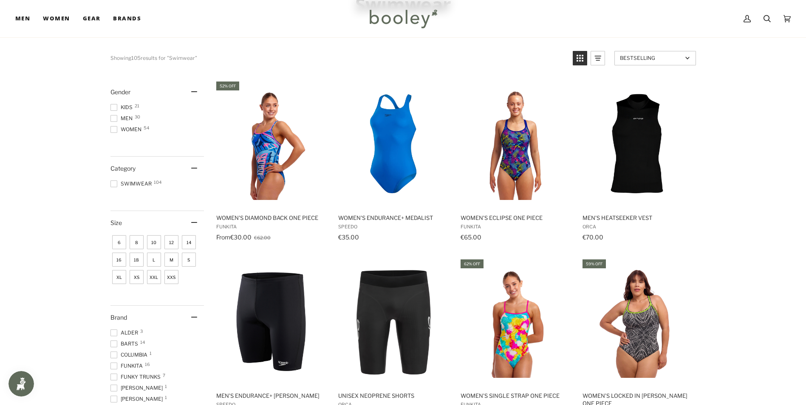
scroll to position [29, 0]
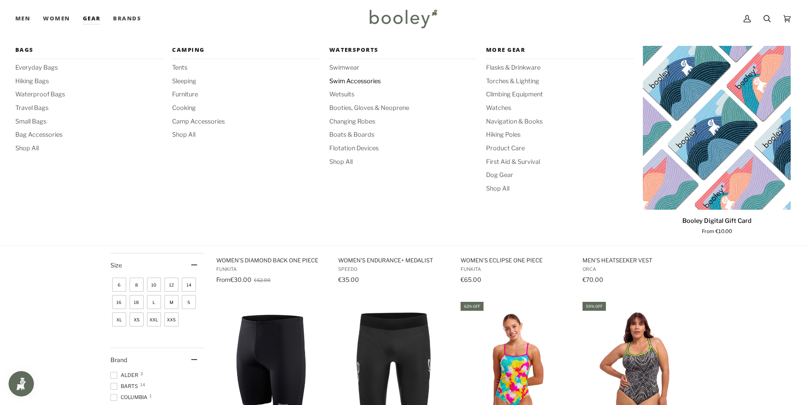
click at [366, 80] on span "Swim Accessories" at bounding box center [403, 81] width 148 height 9
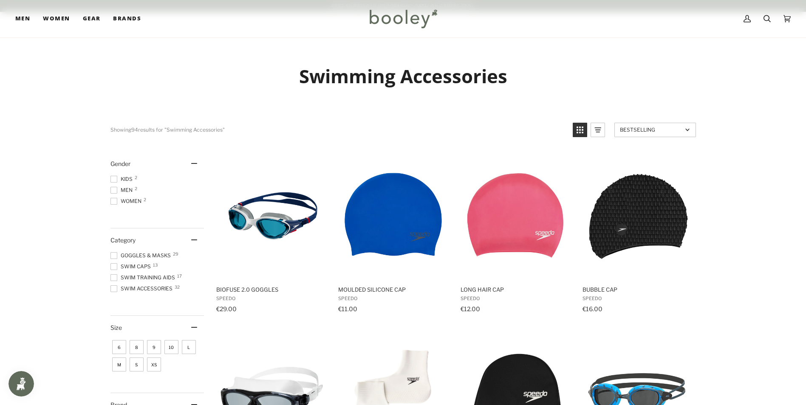
scroll to position [127, 0]
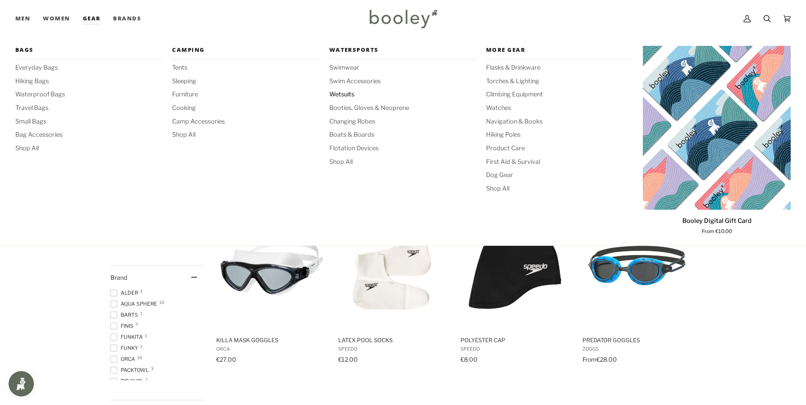
click at [336, 94] on span "Wetsuits" at bounding box center [403, 94] width 148 height 9
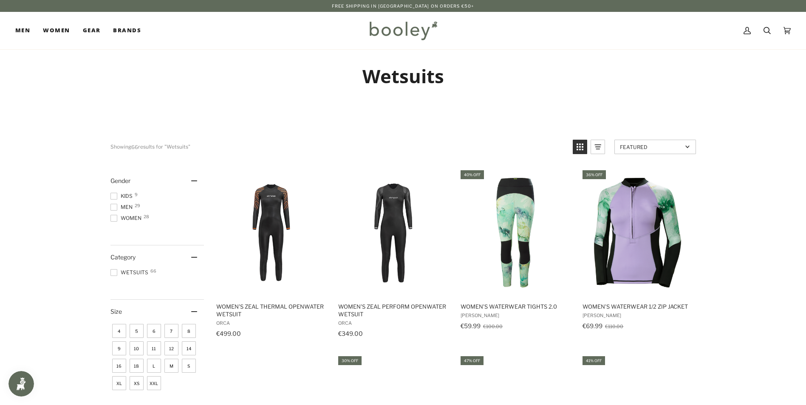
scroll to position [42, 0]
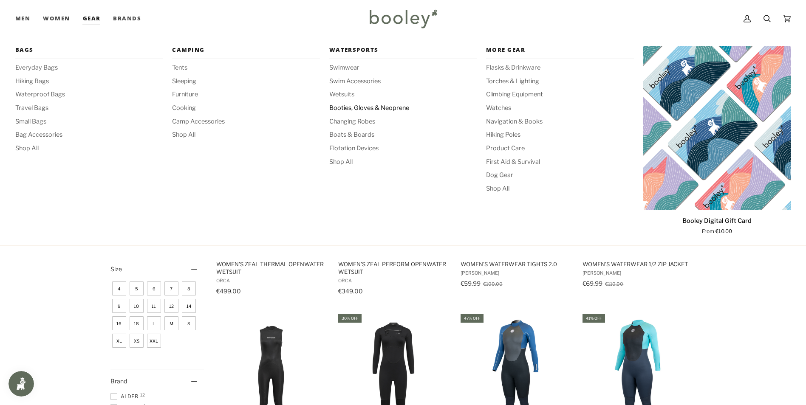
click at [359, 108] on span "Booties, Gloves & Neoprene" at bounding box center [403, 108] width 148 height 9
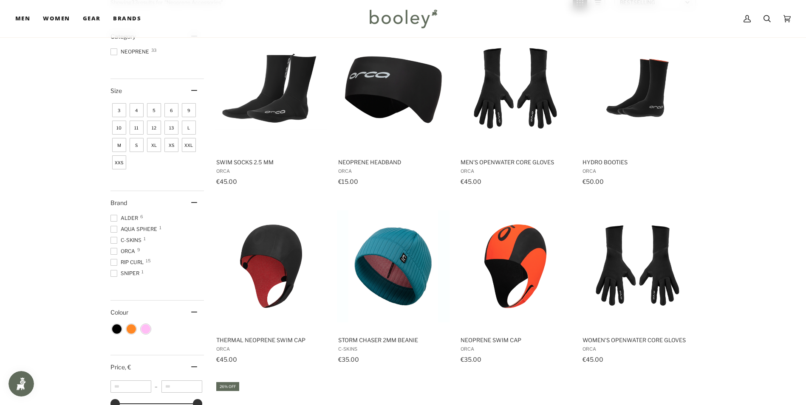
scroll to position [85, 0]
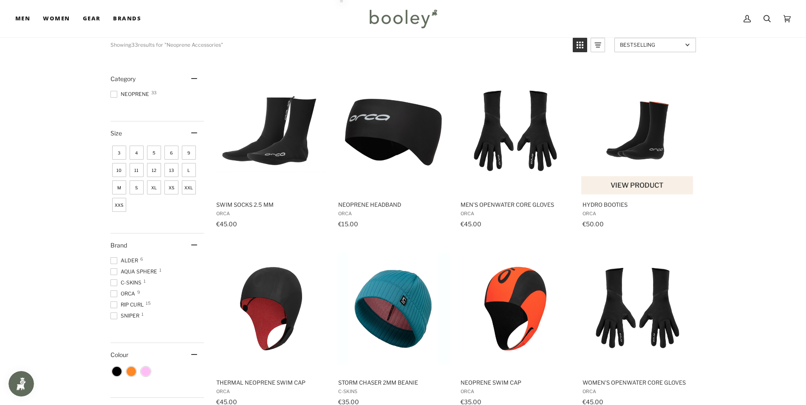
click at [639, 152] on img "Hydro Booties" at bounding box center [637, 130] width 113 height 113
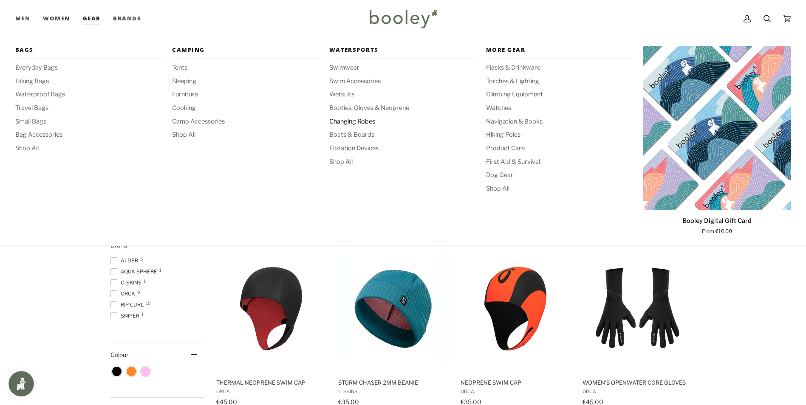
click at [361, 125] on span "Changing Robes" at bounding box center [403, 121] width 148 height 9
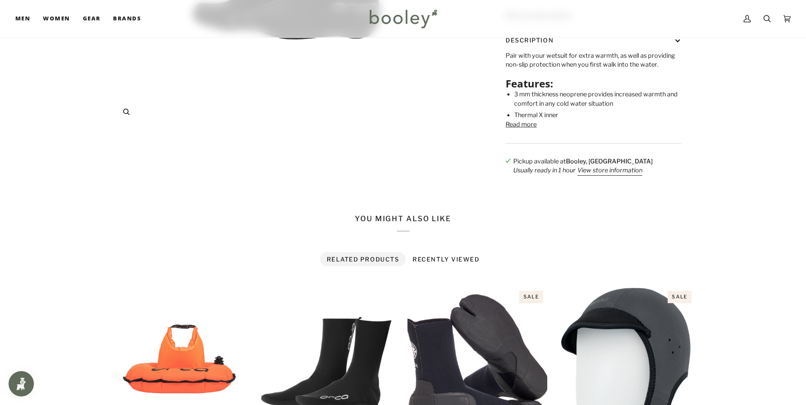
scroll to position [510, 0]
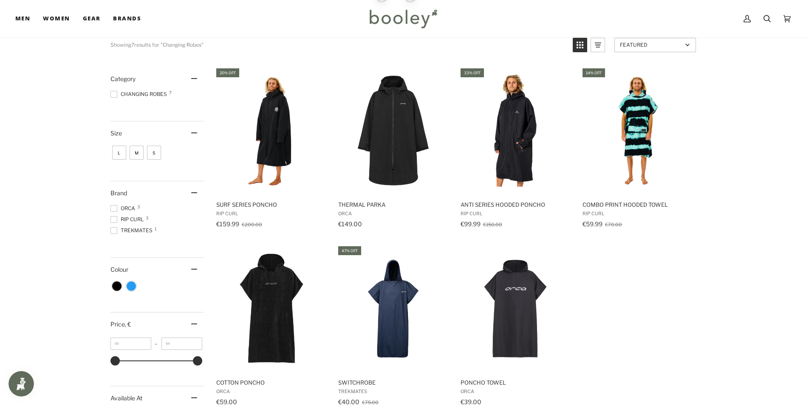
scroll to position [127, 0]
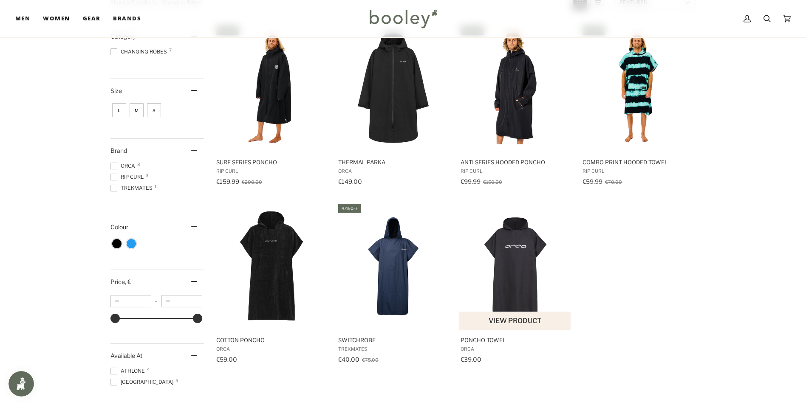
click at [510, 281] on img "Poncho Towel" at bounding box center [515, 266] width 113 height 113
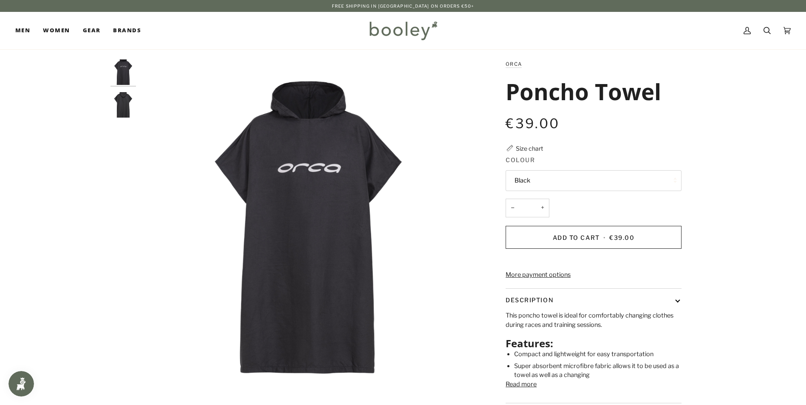
click at [121, 99] on img "Orca Poncho Towel Black - Booley Galway" at bounding box center [122, 104] width 25 height 25
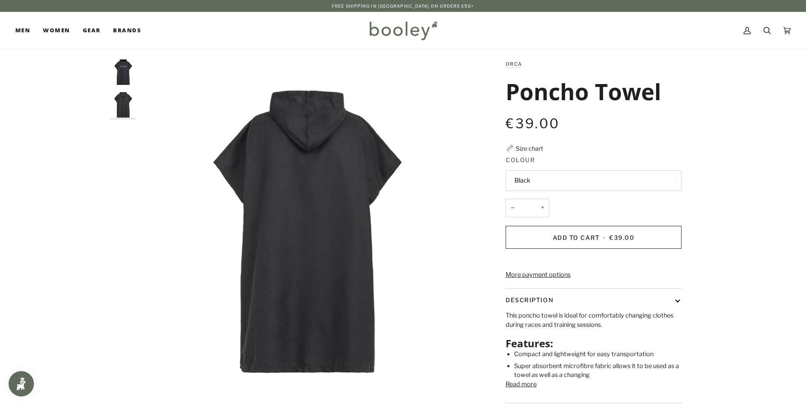
click at [124, 67] on img "Orca Poncho Towel Black - Booley Galway" at bounding box center [122, 71] width 25 height 25
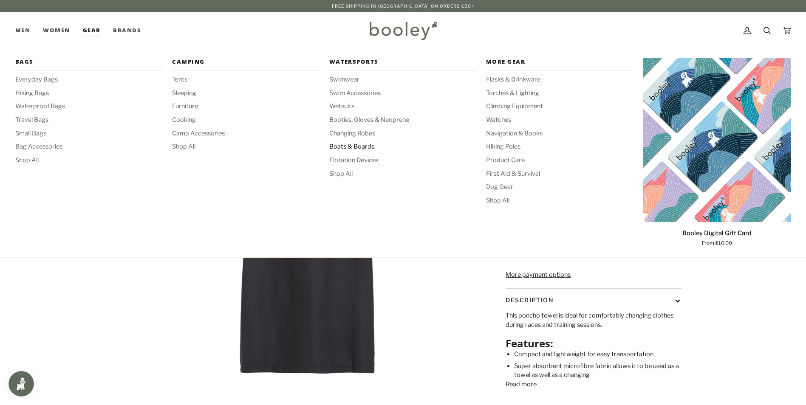
click at [365, 150] on span "Boats & Boards" at bounding box center [403, 146] width 148 height 9
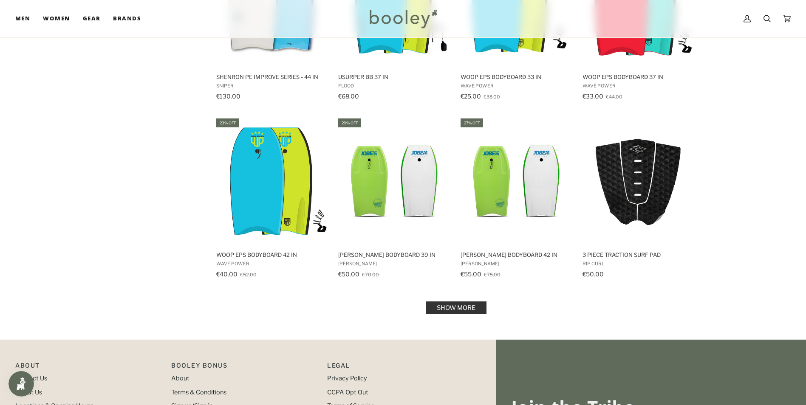
scroll to position [467, 0]
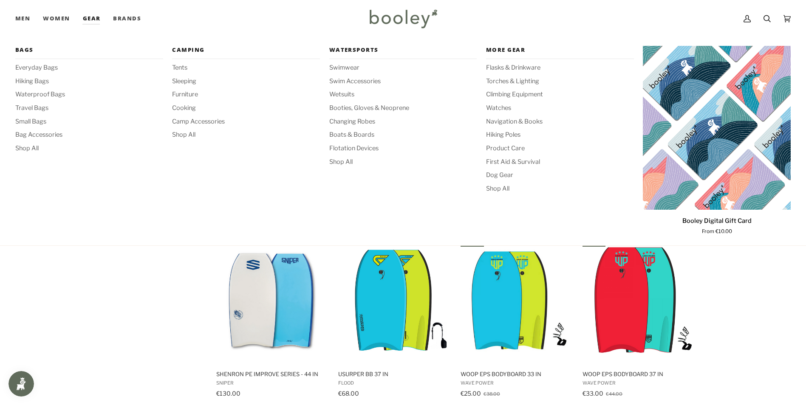
click at [93, 18] on link "Gear" at bounding box center [91, 18] width 31 height 37
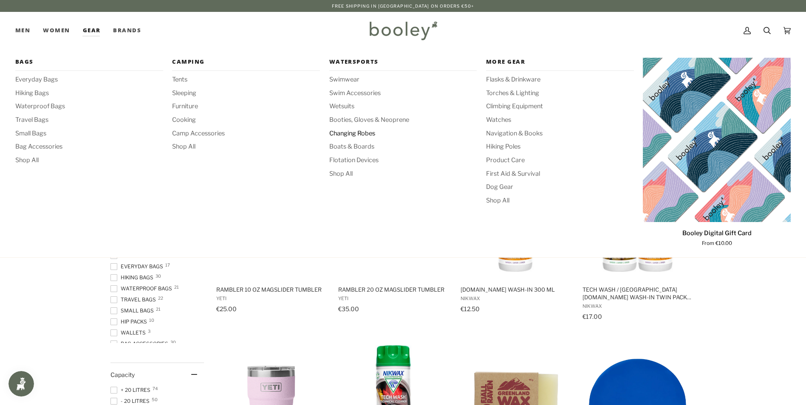
click at [351, 134] on span "Changing Robes" at bounding box center [403, 133] width 148 height 9
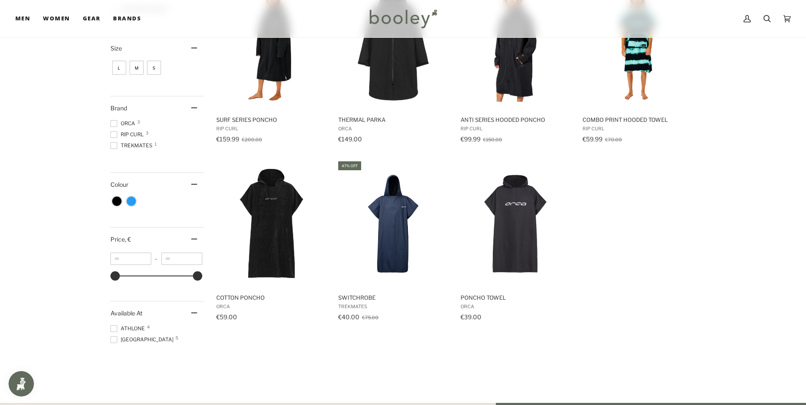
scroll to position [212, 0]
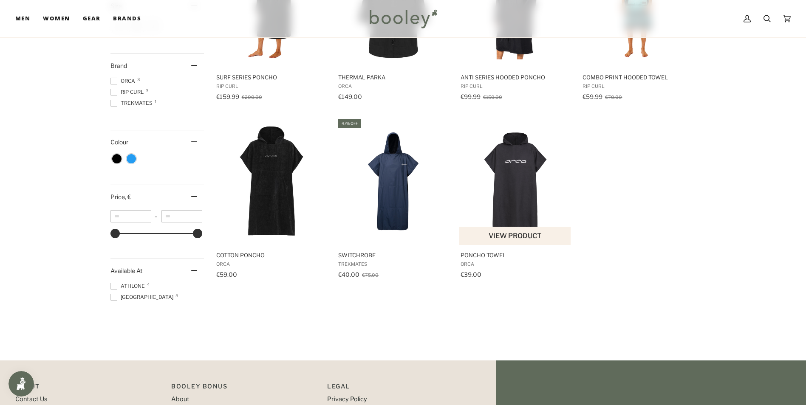
click at [537, 185] on img "Poncho Towel" at bounding box center [515, 181] width 113 height 113
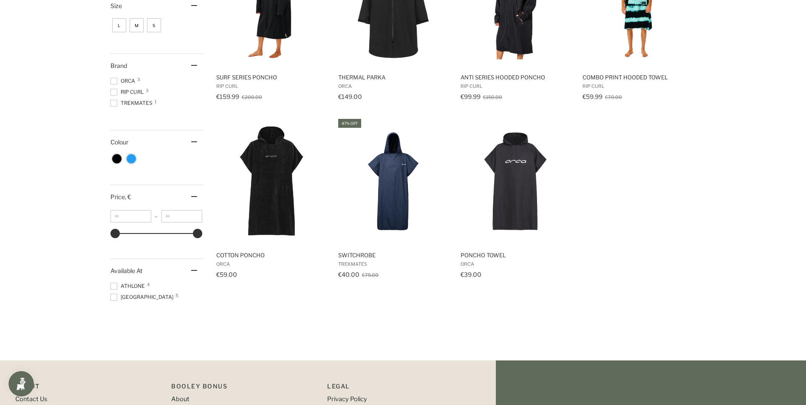
scroll to position [0, 0]
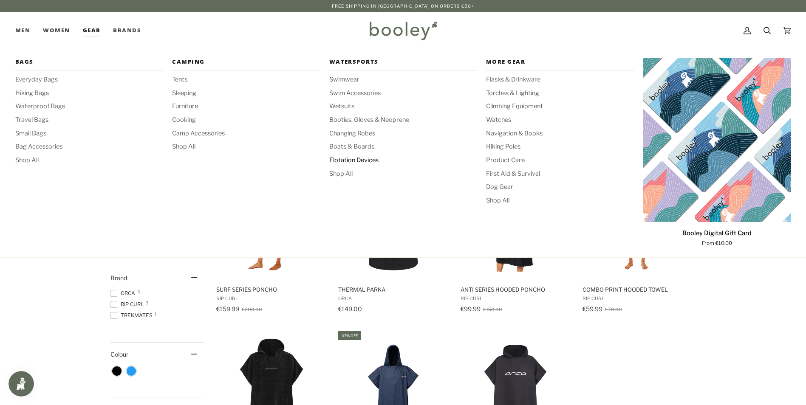
click at [357, 159] on span "Flotation Devices" at bounding box center [403, 160] width 148 height 9
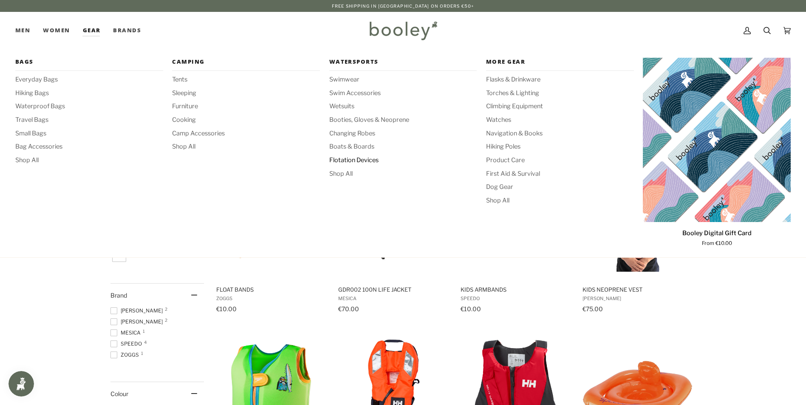
click at [362, 160] on span "Flotation Devices" at bounding box center [403, 160] width 148 height 9
click at [337, 133] on span "Changing Robes" at bounding box center [403, 133] width 148 height 9
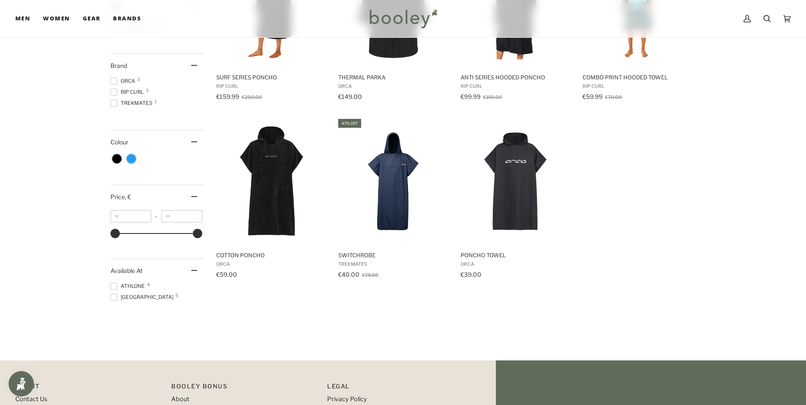
scroll to position [85, 0]
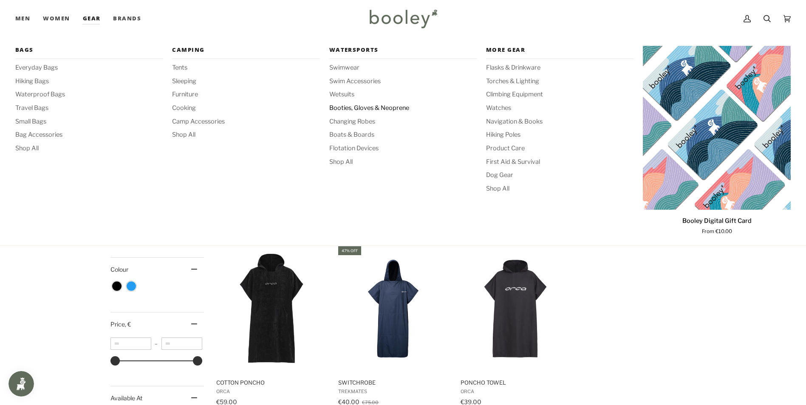
click at [357, 107] on span "Booties, Gloves & Neoprene" at bounding box center [403, 108] width 148 height 9
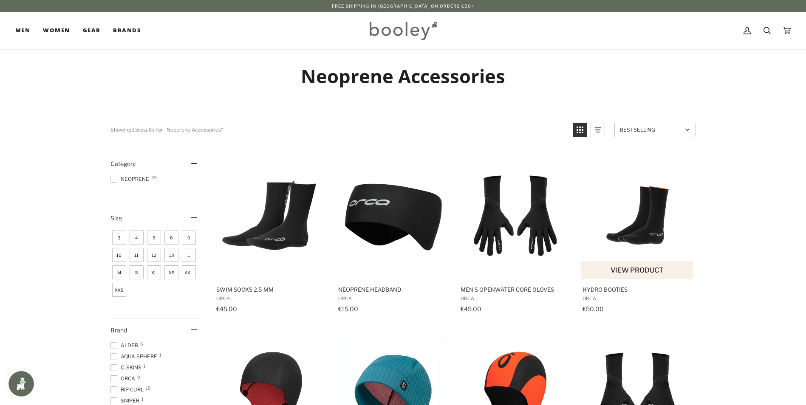
click at [653, 226] on img "Hydro Booties" at bounding box center [637, 215] width 113 height 113
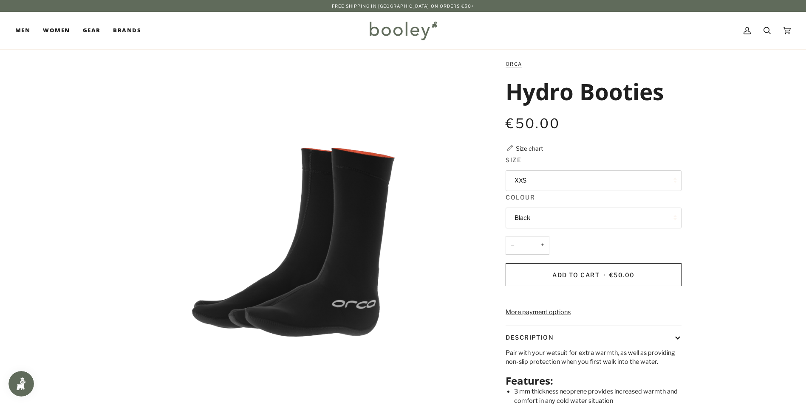
click at [604, 187] on button "XXS" at bounding box center [594, 180] width 176 height 21
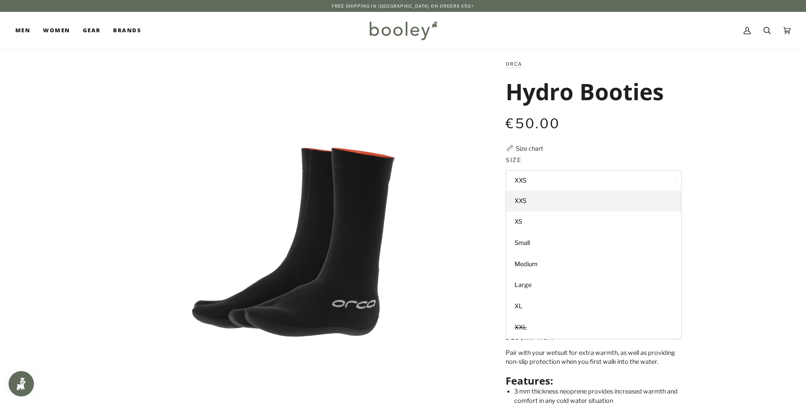
click at [267, 150] on img "Hydro Booties" at bounding box center [293, 242] width 366 height 366
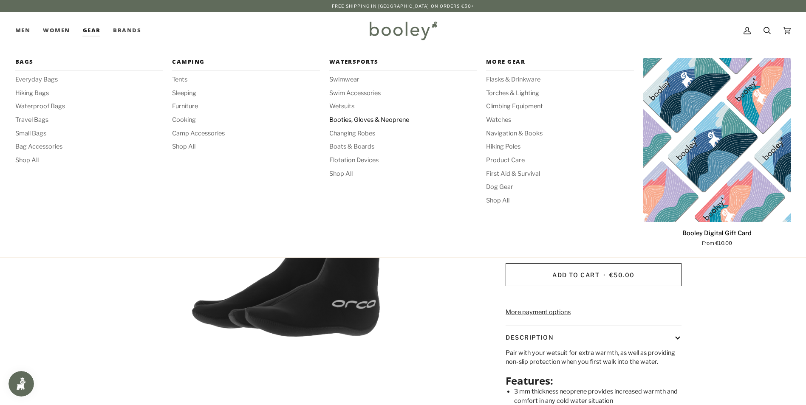
click at [348, 120] on span "Booties, Gloves & Neoprene" at bounding box center [403, 120] width 148 height 9
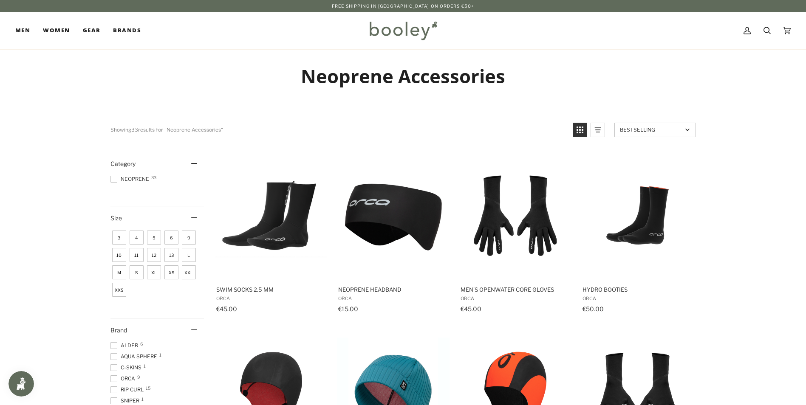
click at [274, 241] on img "Swim Socks 2.5 mm" at bounding box center [271, 215] width 113 height 113
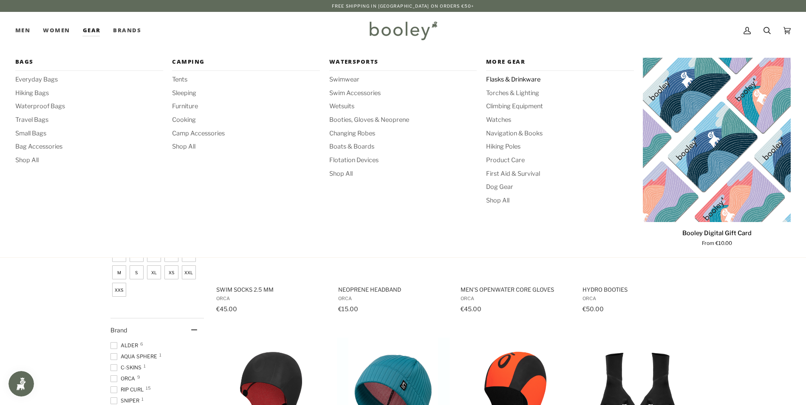
click at [530, 78] on span "Flasks & Drinkware" at bounding box center [560, 79] width 148 height 9
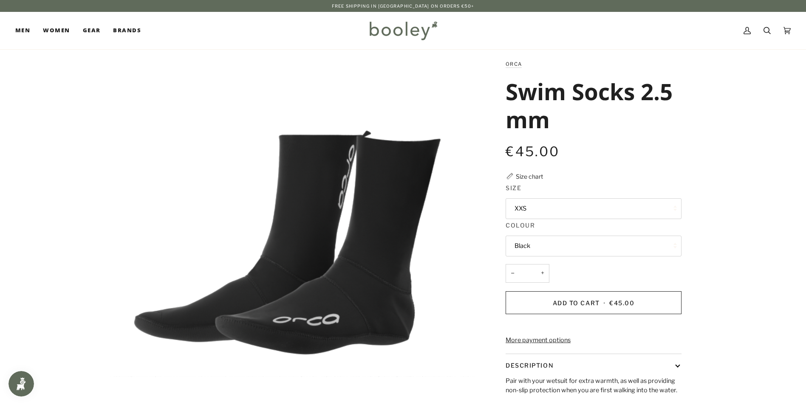
click at [546, 209] on button "XXS" at bounding box center [594, 208] width 176 height 21
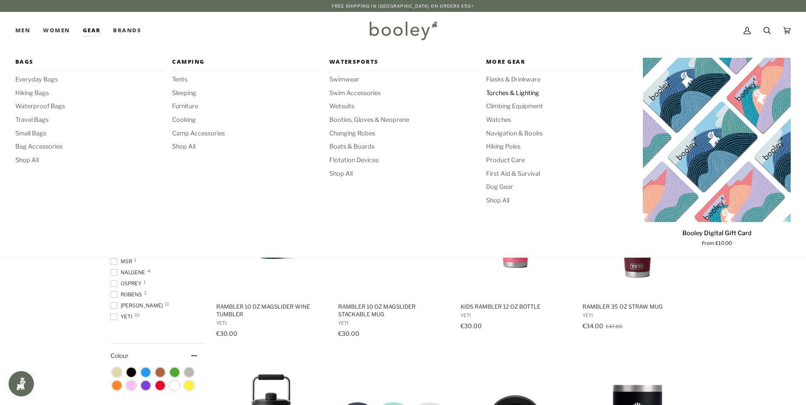
click at [505, 91] on span "Torches & Lighting" at bounding box center [560, 93] width 148 height 9
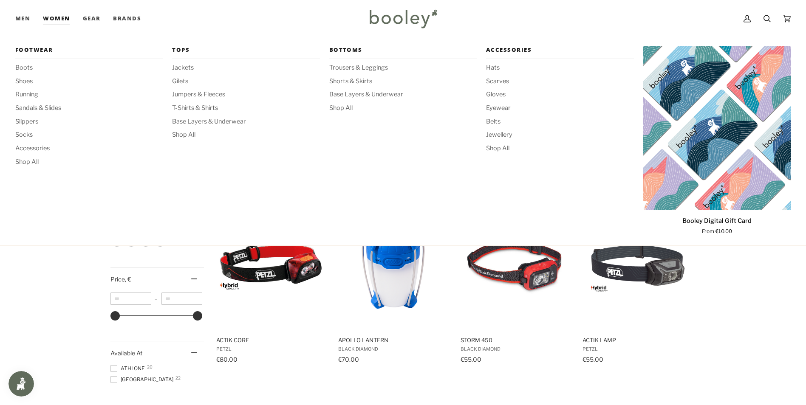
scroll to position [42, 0]
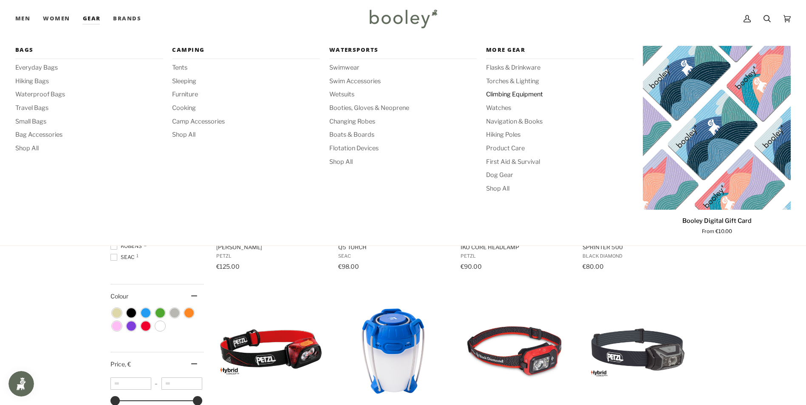
click at [499, 96] on span "Climbing Equipment" at bounding box center [560, 94] width 148 height 9
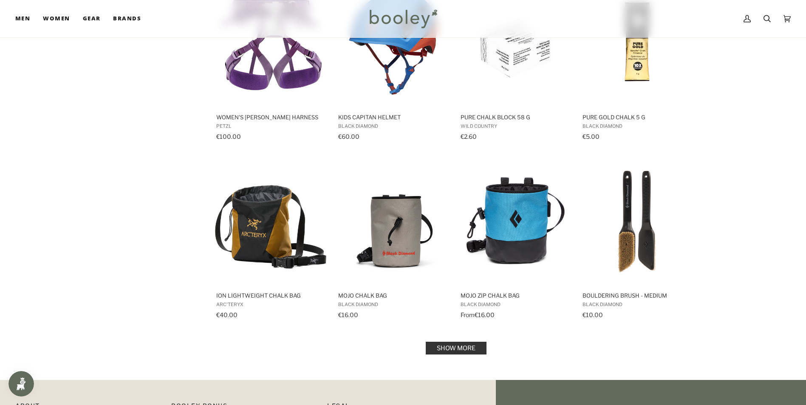
scroll to position [850, 0]
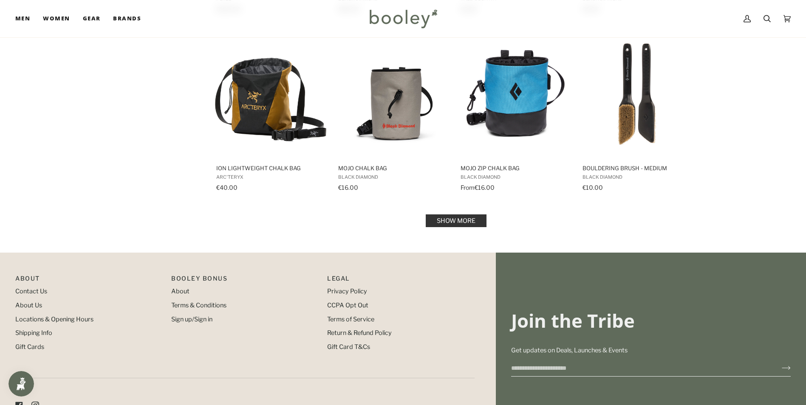
click at [446, 219] on link "Show more" at bounding box center [456, 221] width 61 height 13
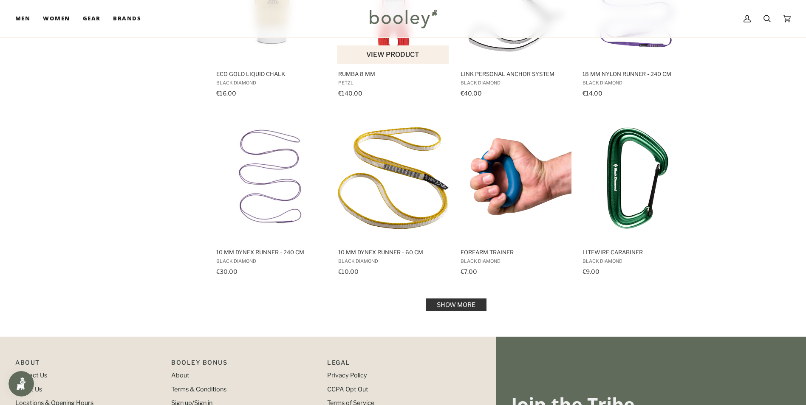
scroll to position [1700, 0]
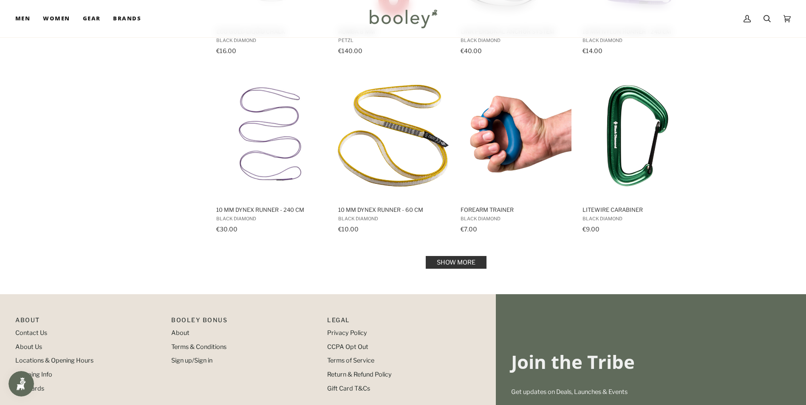
click at [450, 264] on link "Show more" at bounding box center [456, 262] width 61 height 13
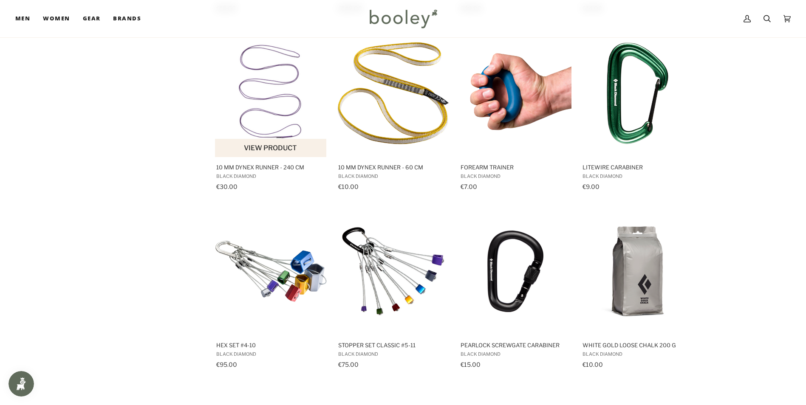
scroll to position [1657, 0]
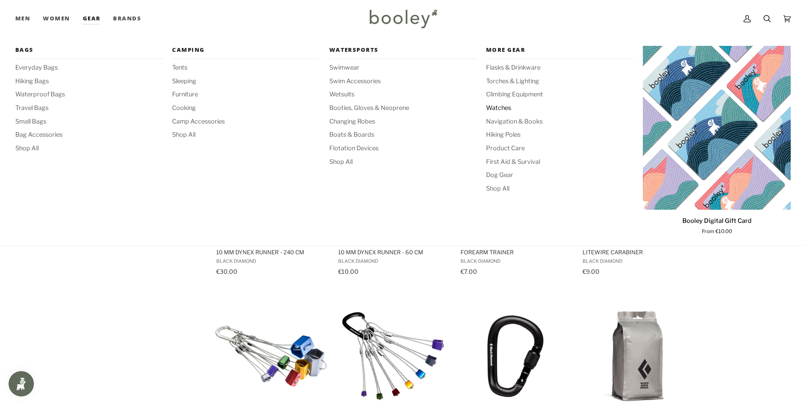
click at [500, 108] on span "Watches" at bounding box center [560, 108] width 148 height 9
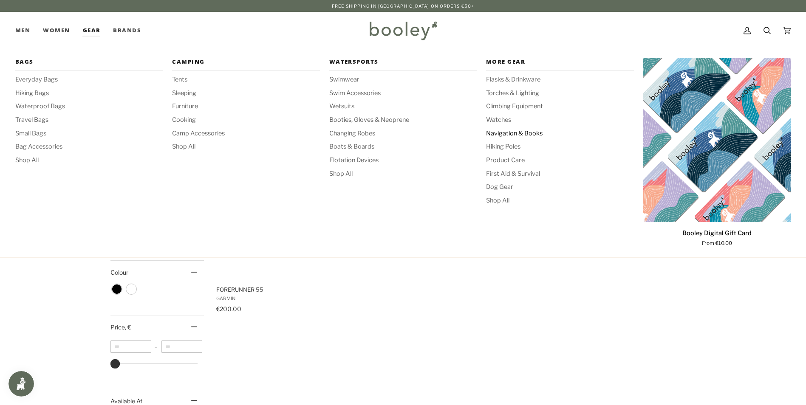
click at [498, 132] on span "Navigation & Books" at bounding box center [560, 133] width 148 height 9
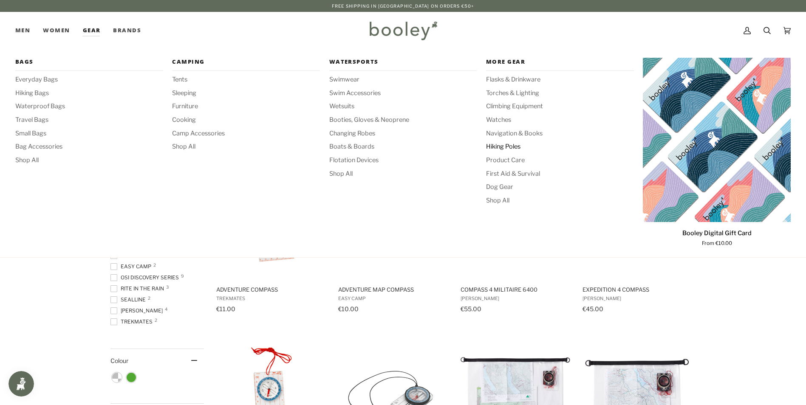
click at [506, 146] on span "Hiking Poles" at bounding box center [560, 146] width 148 height 9
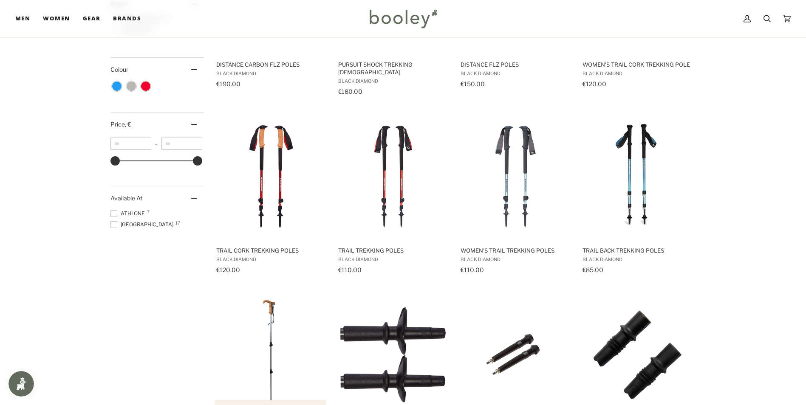
scroll to position [467, 0]
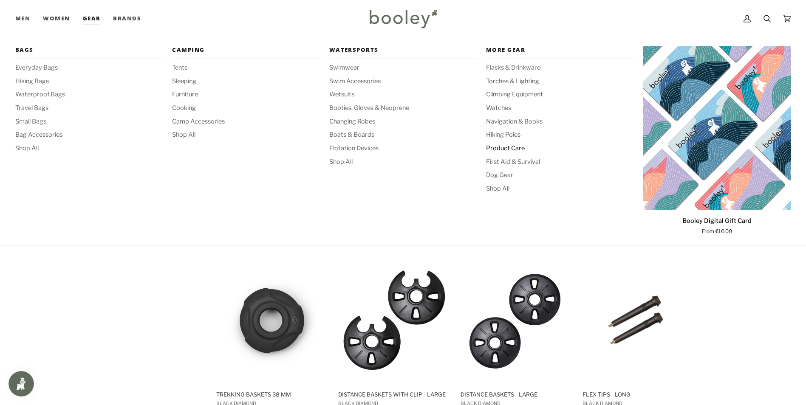
click at [517, 145] on span "Product Care" at bounding box center [560, 148] width 148 height 9
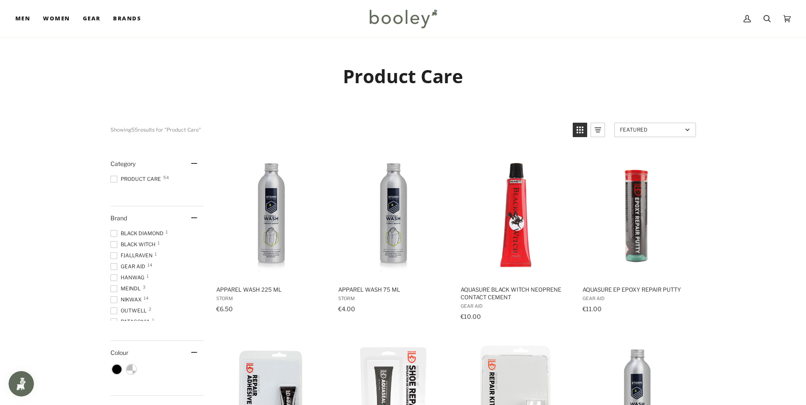
scroll to position [255, 0]
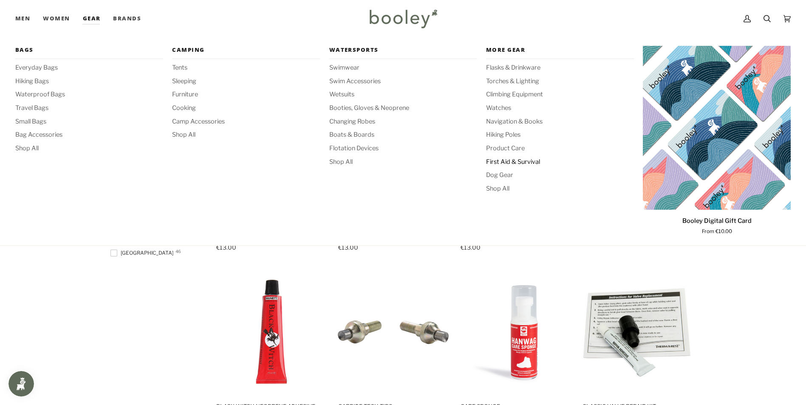
click at [513, 160] on span "First Aid & Survival" at bounding box center [560, 162] width 148 height 9
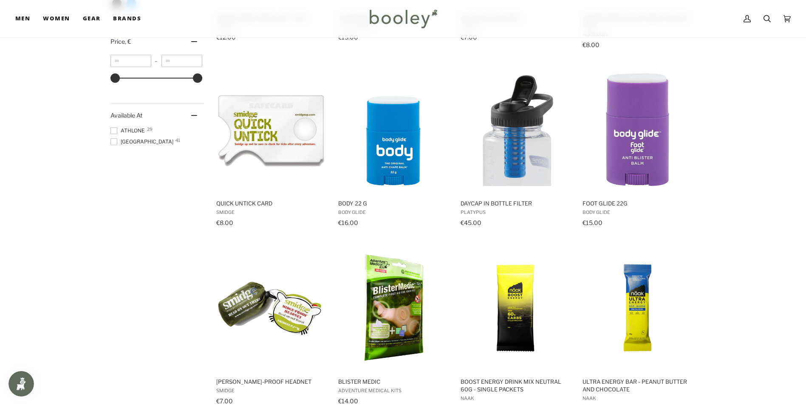
scroll to position [425, 0]
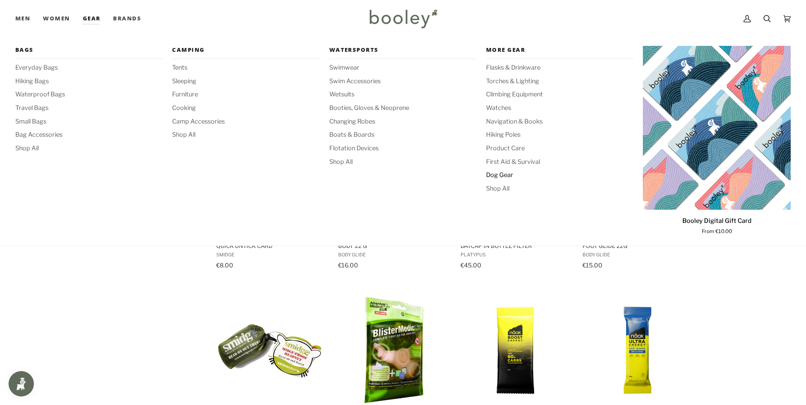
click at [498, 175] on span "Dog Gear" at bounding box center [560, 175] width 148 height 9
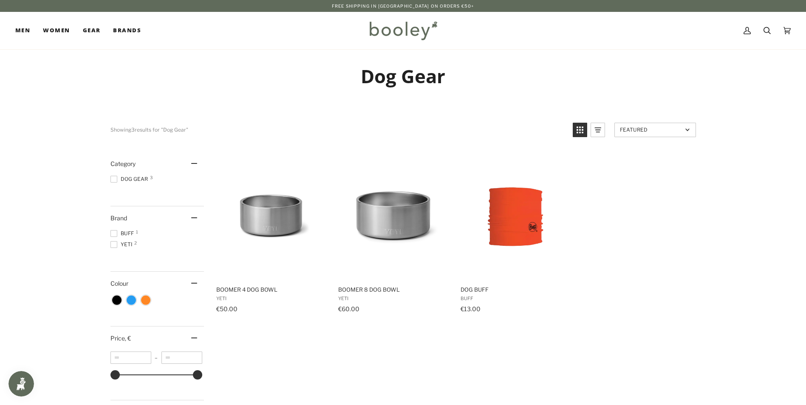
scroll to position [127, 0]
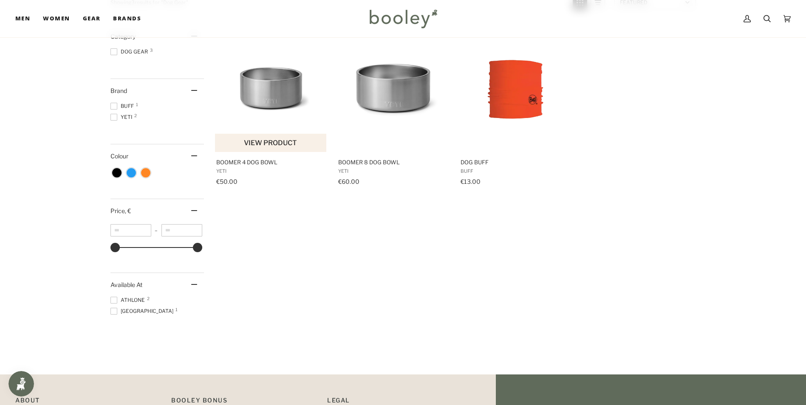
click at [263, 87] on img "Boomer 4 Dog Bowl" at bounding box center [271, 88] width 113 height 113
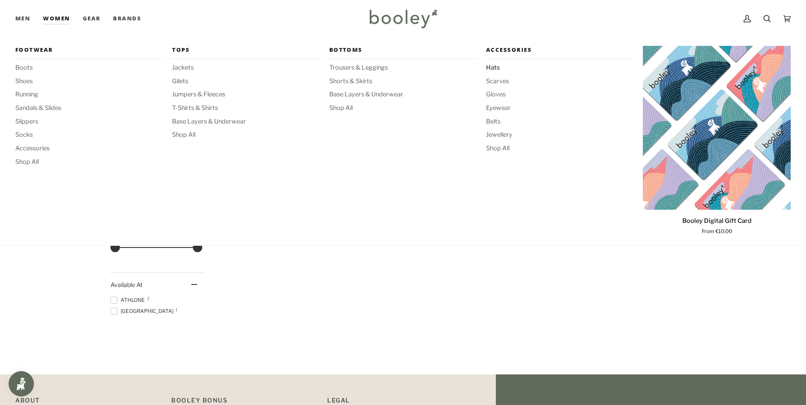
click at [495, 66] on span "Hats" at bounding box center [560, 67] width 148 height 9
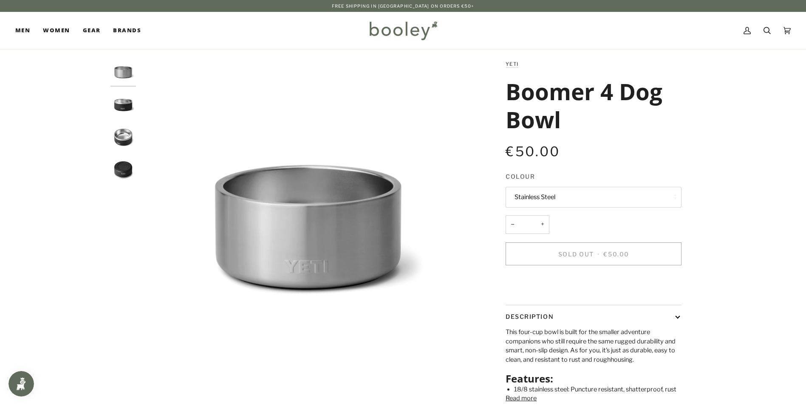
click at [125, 106] on img "Yeti Boomer 4 L Dog Bowl Black - Booley Galway" at bounding box center [122, 104] width 25 height 25
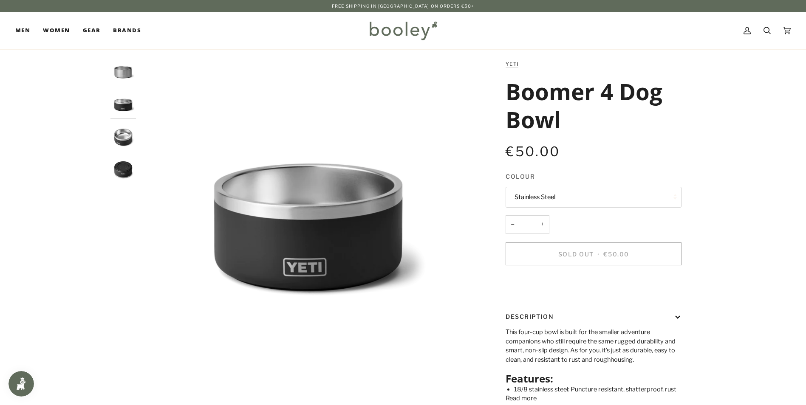
click at [120, 128] on img "Yeti Boomer 4 L Dog Bowl - Booley Galway" at bounding box center [122, 137] width 25 height 25
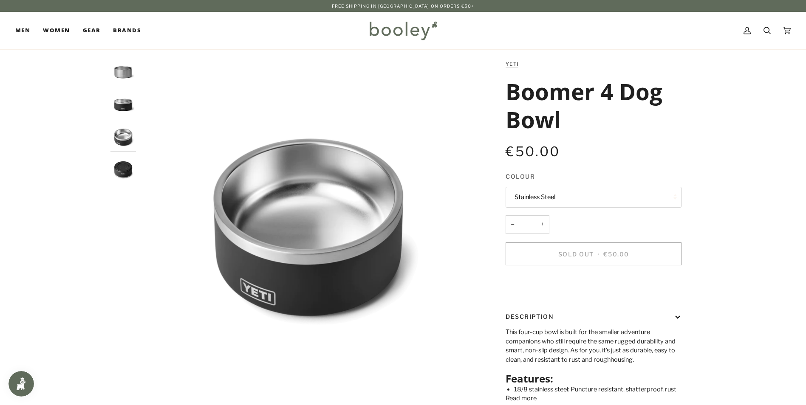
click at [120, 170] on img "Yeti Boomer 4 L Dog Bowl - Booley Galway" at bounding box center [122, 169] width 25 height 25
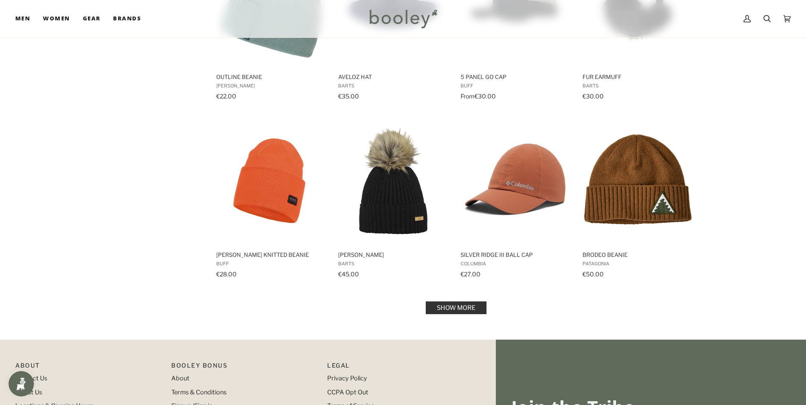
scroll to position [807, 0]
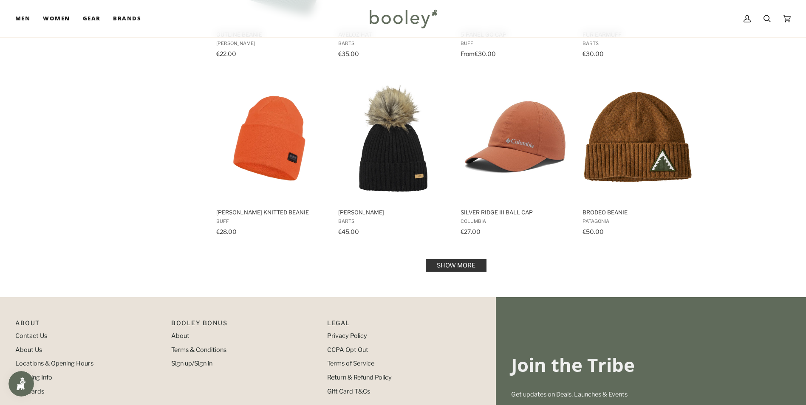
click at [468, 262] on link "Show more" at bounding box center [456, 265] width 61 height 13
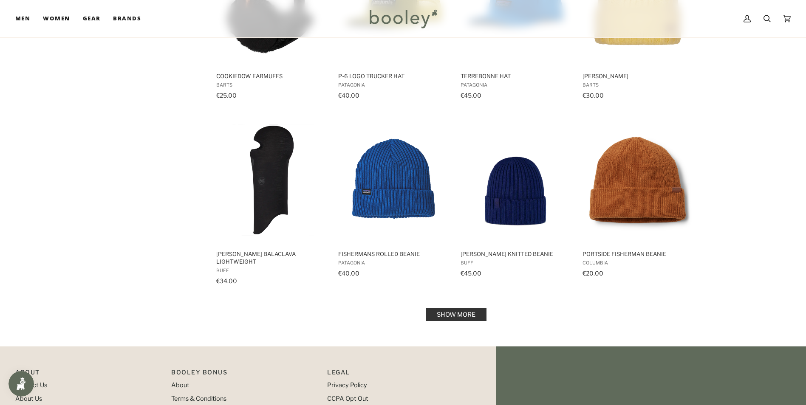
scroll to position [1785, 0]
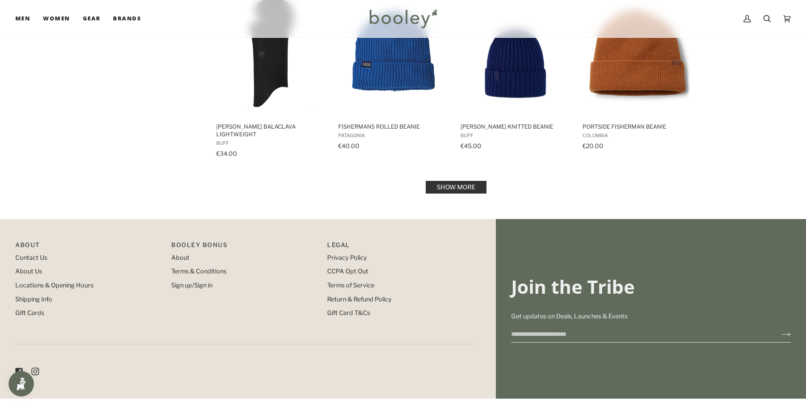
click at [470, 183] on link "Show more" at bounding box center [456, 187] width 61 height 13
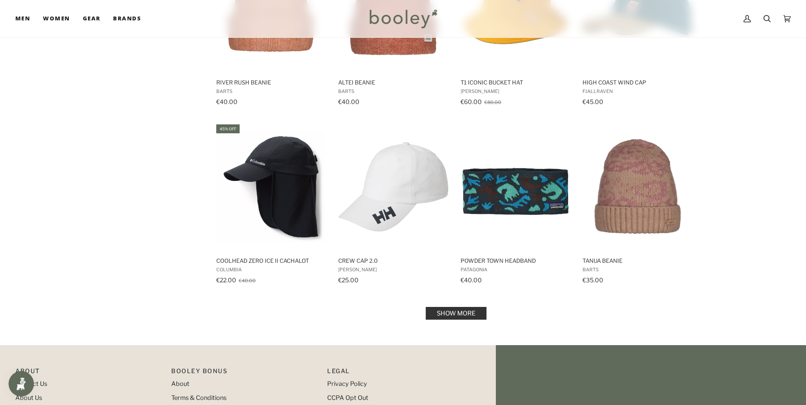
scroll to position [2635, 0]
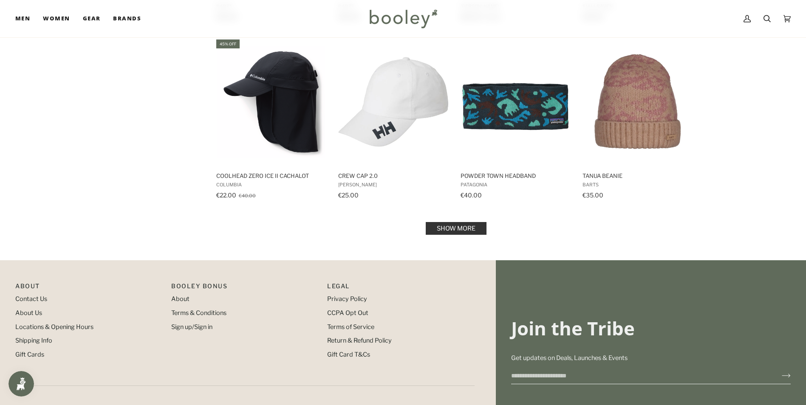
click at [459, 228] on link "Show more" at bounding box center [456, 228] width 61 height 13
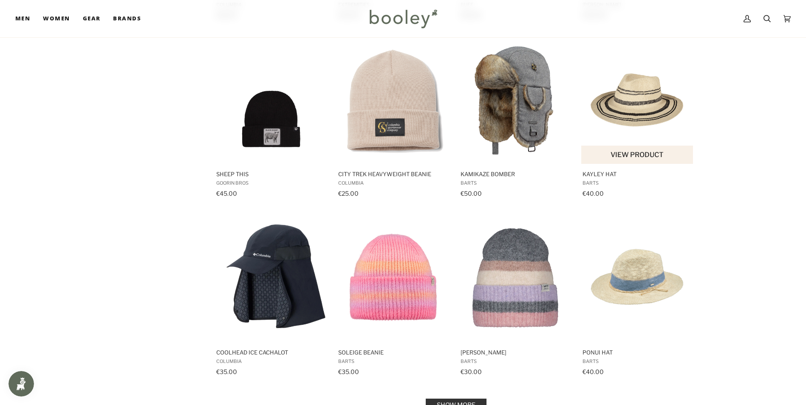
scroll to position [3569, 0]
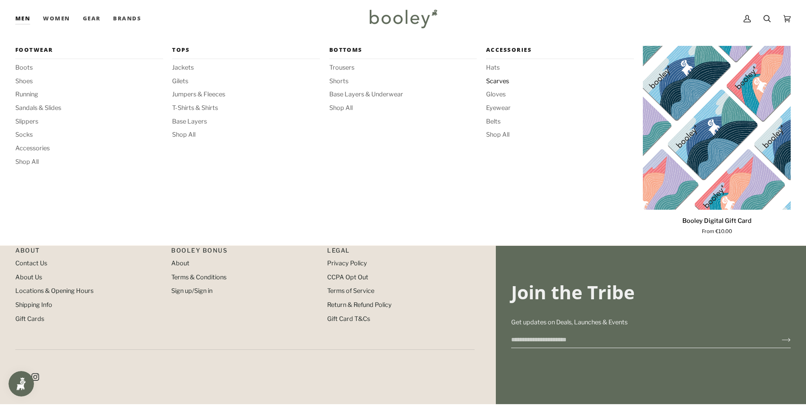
click at [501, 82] on span "Scarves" at bounding box center [560, 81] width 148 height 9
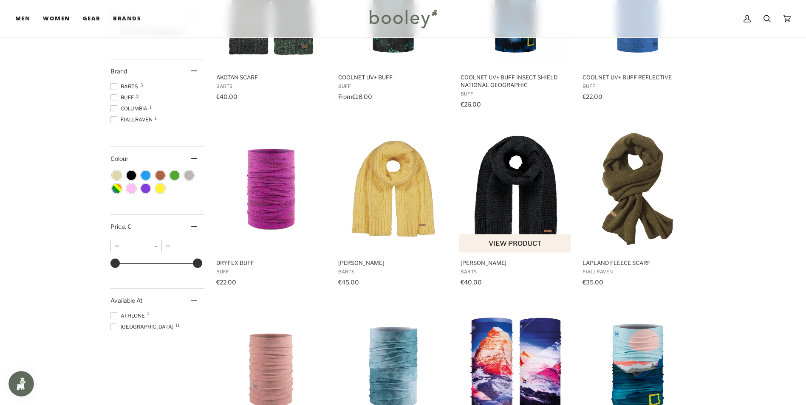
scroll to position [255, 0]
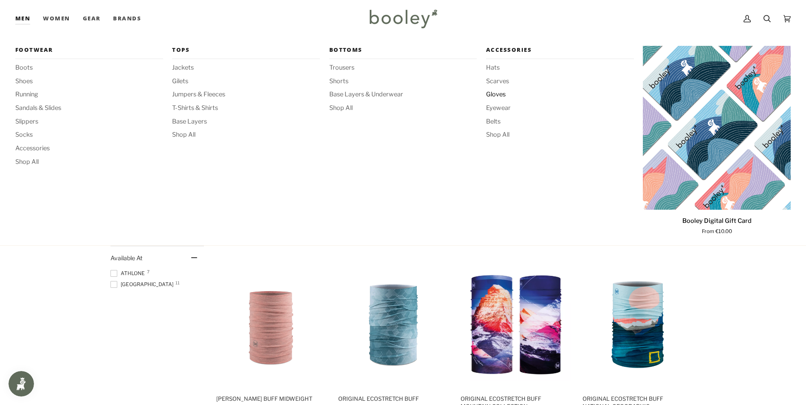
click at [487, 96] on span "Gloves" at bounding box center [560, 94] width 148 height 9
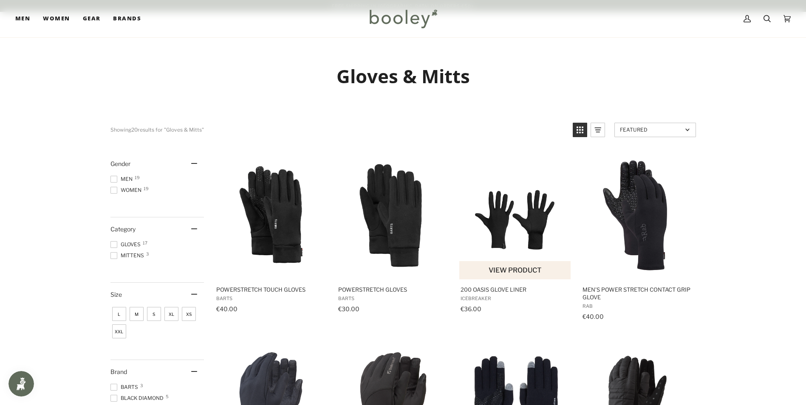
scroll to position [297, 0]
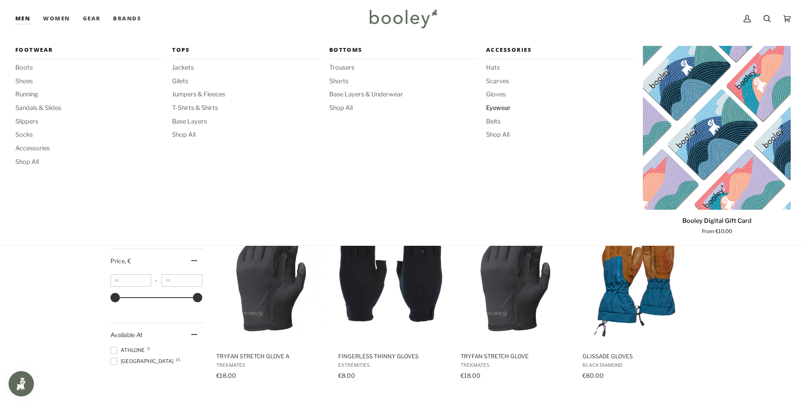
click at [498, 107] on span "Eyewear" at bounding box center [560, 108] width 148 height 9
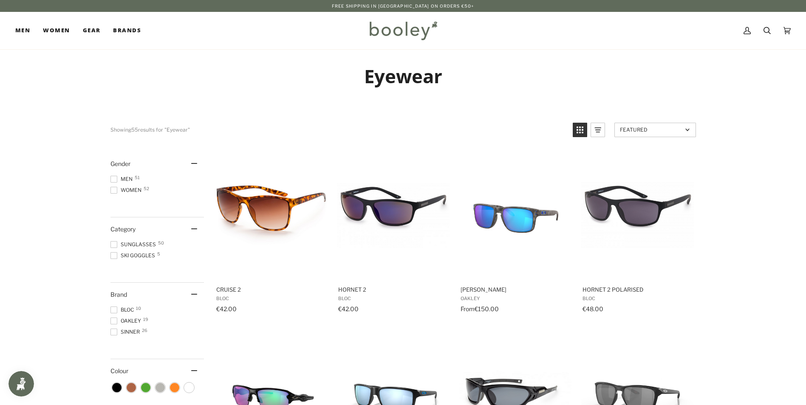
scroll to position [212, 0]
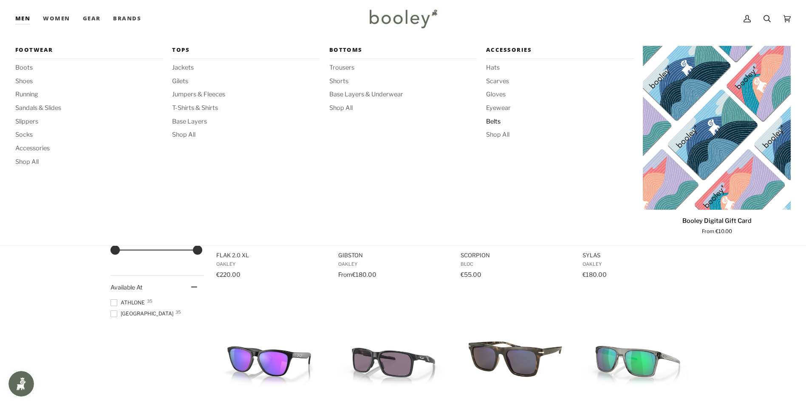
click at [488, 121] on span "Belts" at bounding box center [560, 121] width 148 height 9
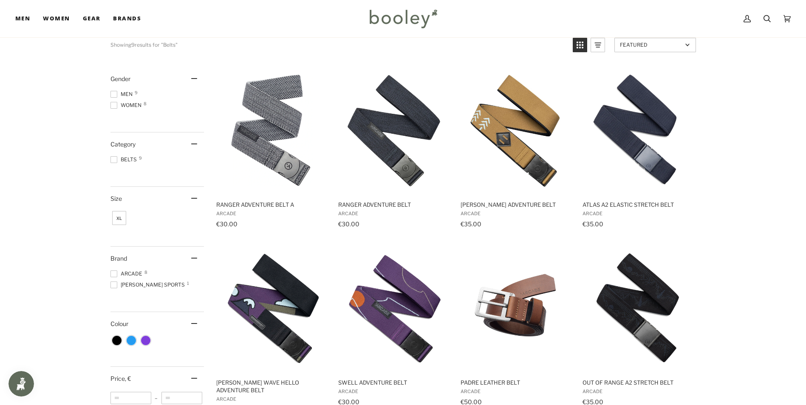
scroll to position [42, 0]
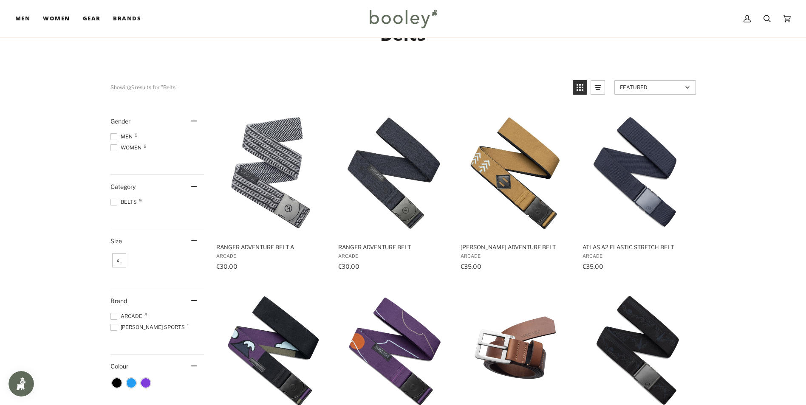
drag, startPoint x: 82, startPoint y: 137, endPoint x: 34, endPoint y: 55, distance: 94.8
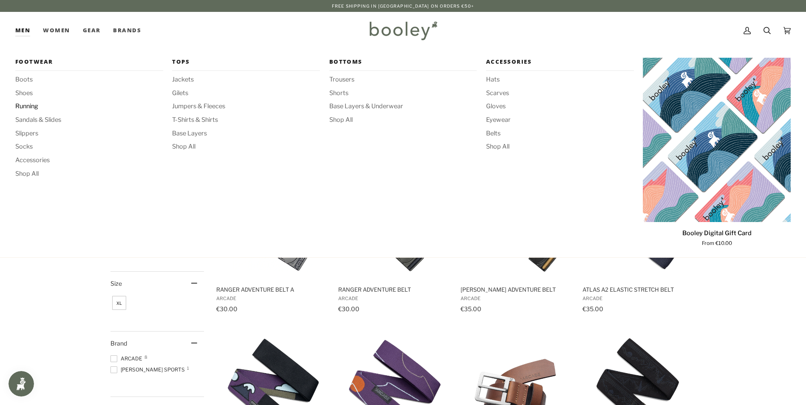
click at [35, 102] on span "Running" at bounding box center [89, 106] width 148 height 9
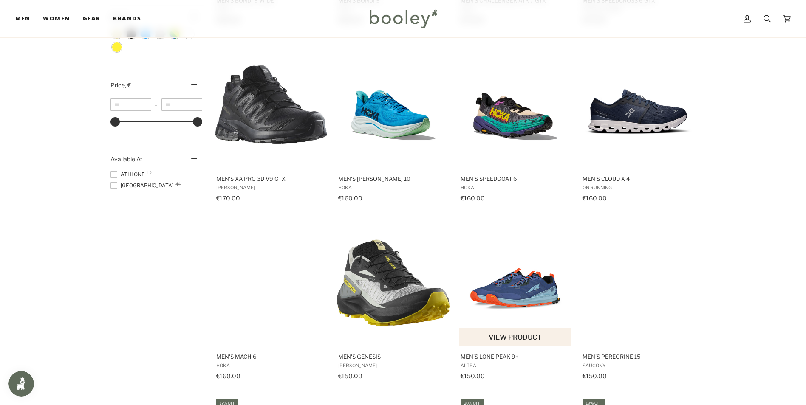
scroll to position [510, 0]
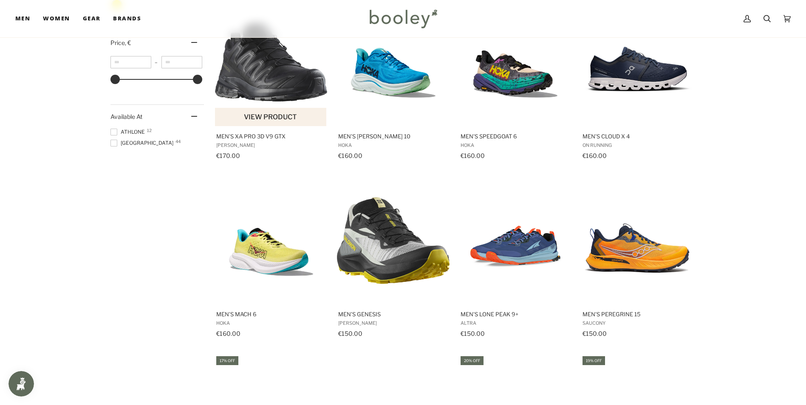
click at [264, 65] on img "Men's XA Pro 3D V9 GTX" at bounding box center [271, 62] width 113 height 113
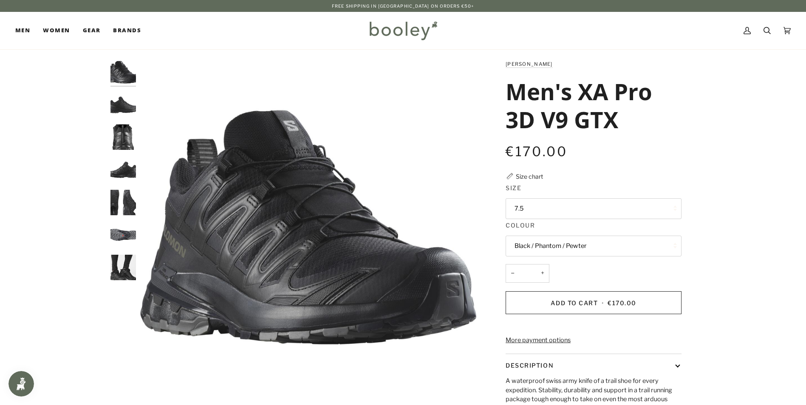
click at [127, 144] on img "Salomon Men's XA Pro 3D V9 GTX Black / Phantom / Pewter - Booley Galway" at bounding box center [122, 137] width 25 height 25
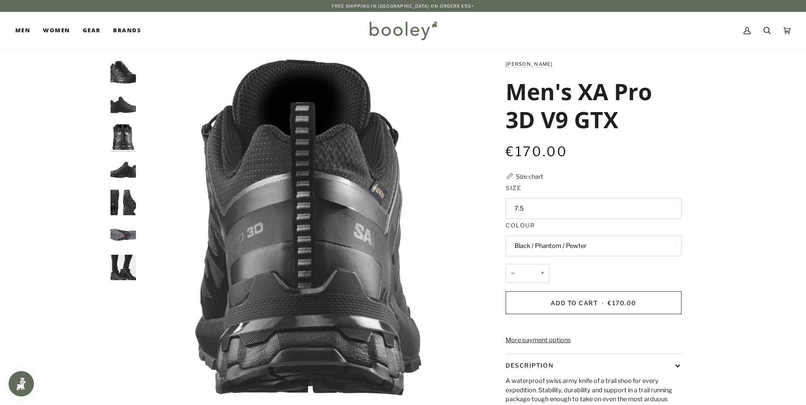
click at [117, 107] on img "Salomon Men's XA Pro 3D V9 GTX Black / Phantom / Pewter - Booley Galway" at bounding box center [122, 104] width 25 height 25
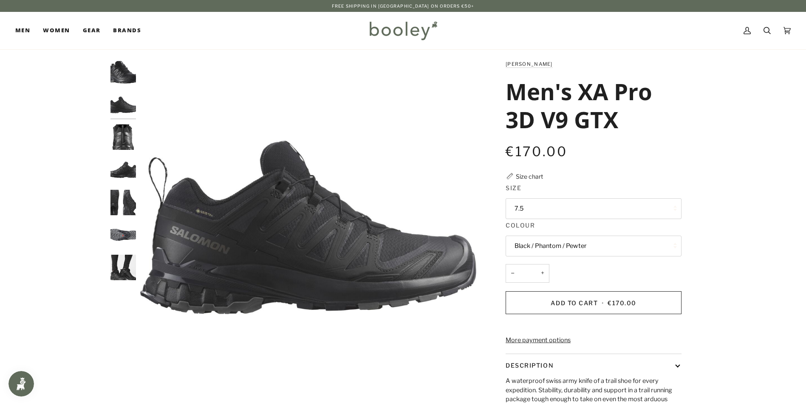
click at [131, 173] on img "Salomon Men's XA Pro 3D V9 GTX Black / Phantom / Pewter - Booley Galway" at bounding box center [122, 169] width 25 height 25
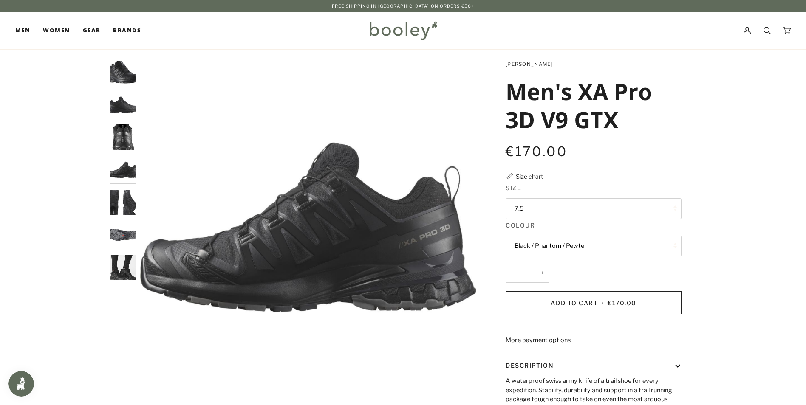
click at [124, 198] on img "Salomon Men's XA Pro 3D V9 GTX Black / Phantom / Pewter - Booley Galway" at bounding box center [122, 202] width 25 height 25
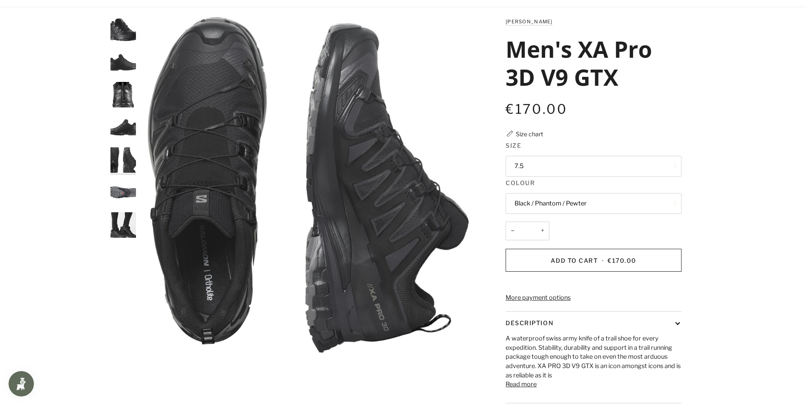
scroll to position [85, 0]
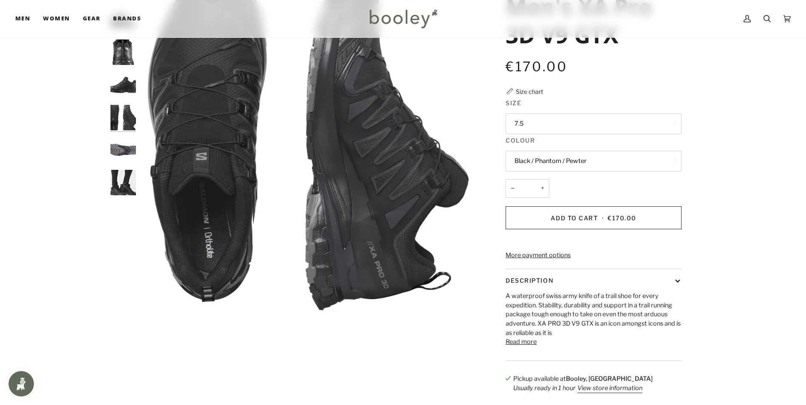
click at [129, 184] on img "Salomon Men's XA Pro 3D V9 GTX Black / Phantom / Pewter - Booley Galway" at bounding box center [122, 182] width 25 height 25
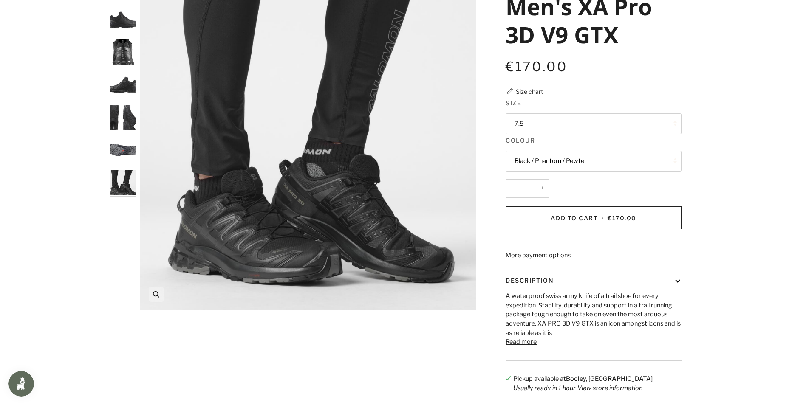
scroll to position [0, 0]
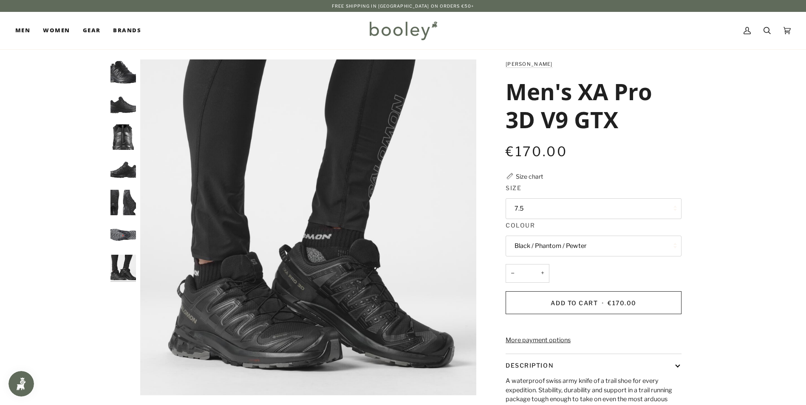
click at [524, 205] on button "7.5" at bounding box center [594, 208] width 176 height 21
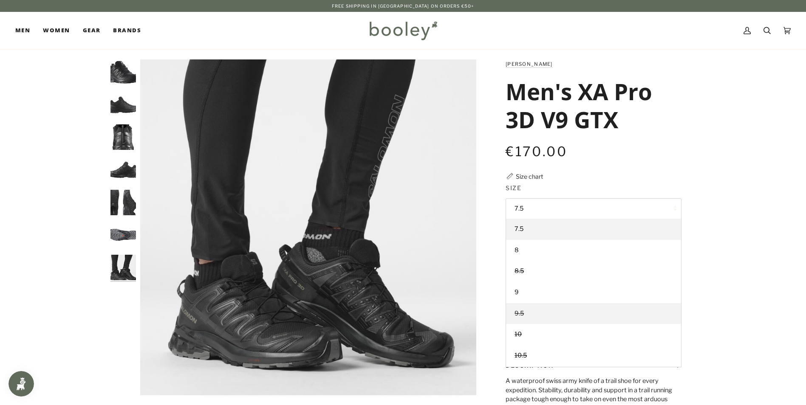
scroll to position [84, 0]
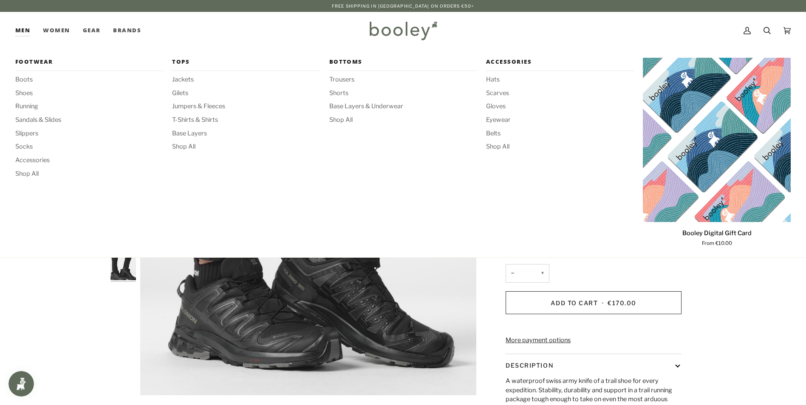
click at [23, 29] on link "Men" at bounding box center [25, 30] width 21 height 37
